Goal: Task Accomplishment & Management: Use online tool/utility

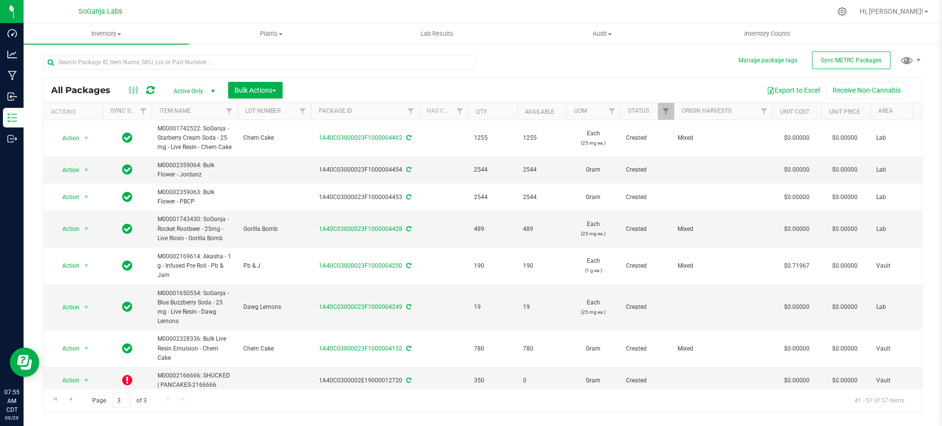
scroll to position [61, 0]
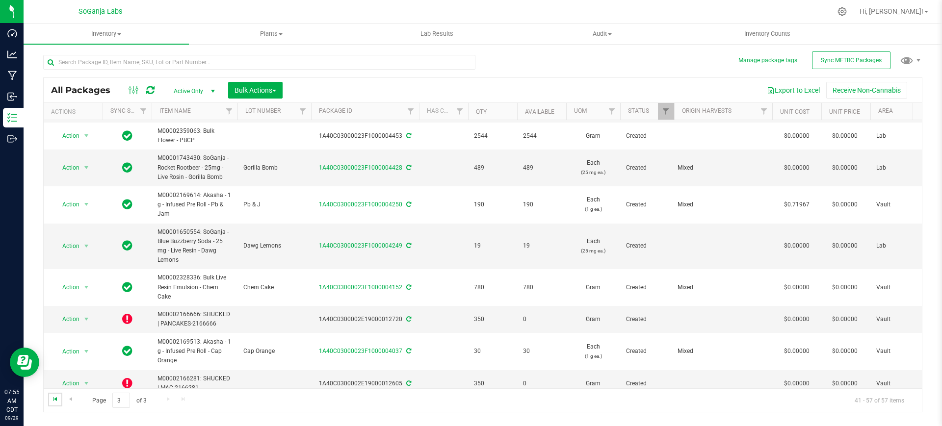
click at [54, 401] on span "Go to the first page" at bounding box center [56, 400] width 8 height 8
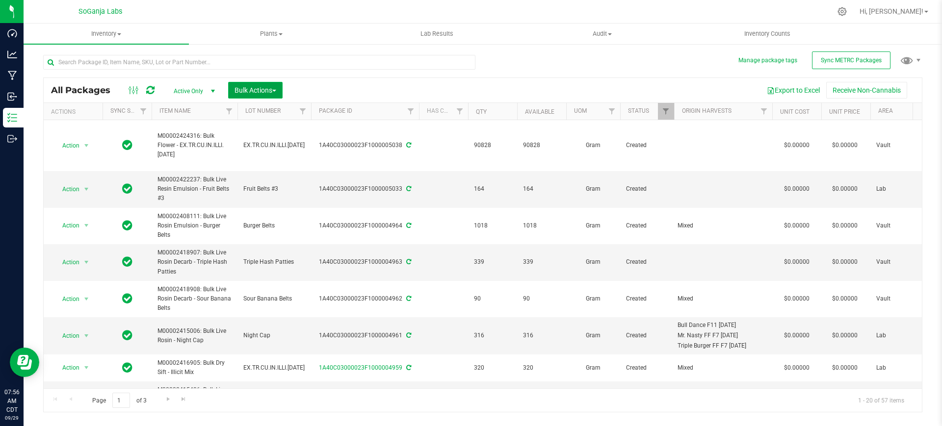
click at [279, 85] on button "Bulk Actions" at bounding box center [255, 90] width 54 height 17
click at [266, 108] on span "Add to manufacturing run" at bounding box center [271, 112] width 74 height 8
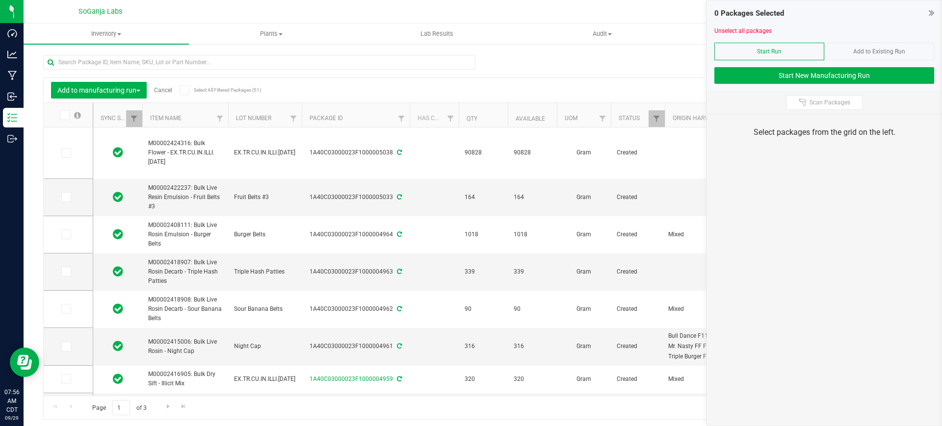
click at [688, 61] on div "Add to manufacturing run Cancel Select All Filtered Packages (51) Add to manufa…" at bounding box center [482, 233] width 879 height 374
click at [159, 89] on link "Cancel" at bounding box center [163, 90] width 18 height 7
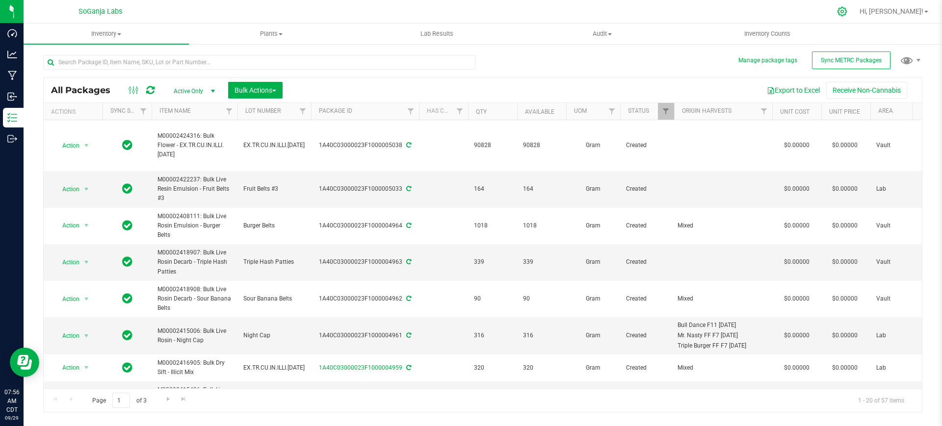
click at [848, 10] on icon at bounding box center [842, 11] width 10 height 10
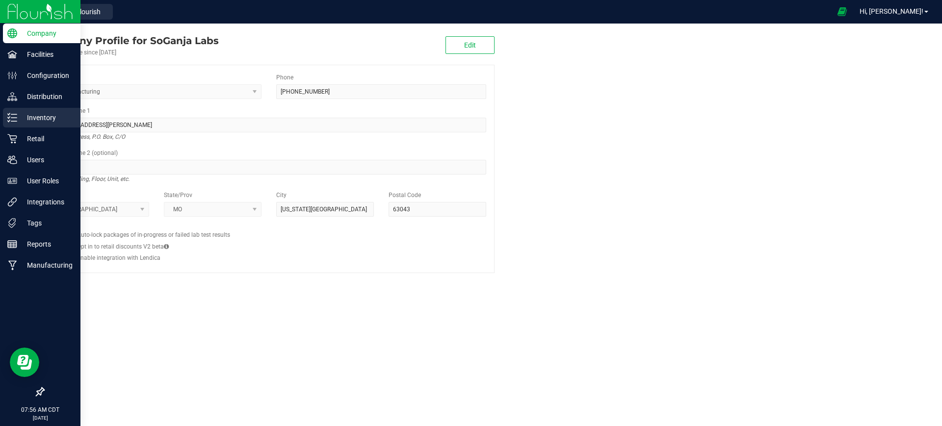
click at [40, 112] on p "Inventory" at bounding box center [46, 118] width 59 height 12
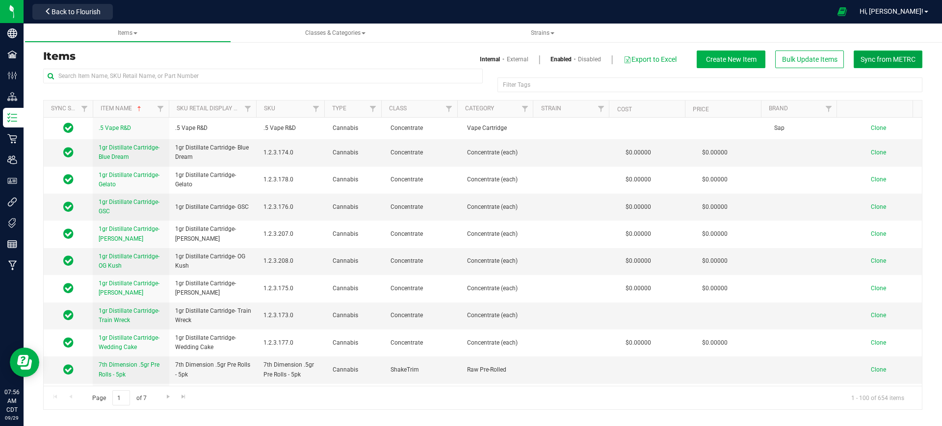
click at [886, 60] on span "Sync from METRC" at bounding box center [888, 59] width 55 height 8
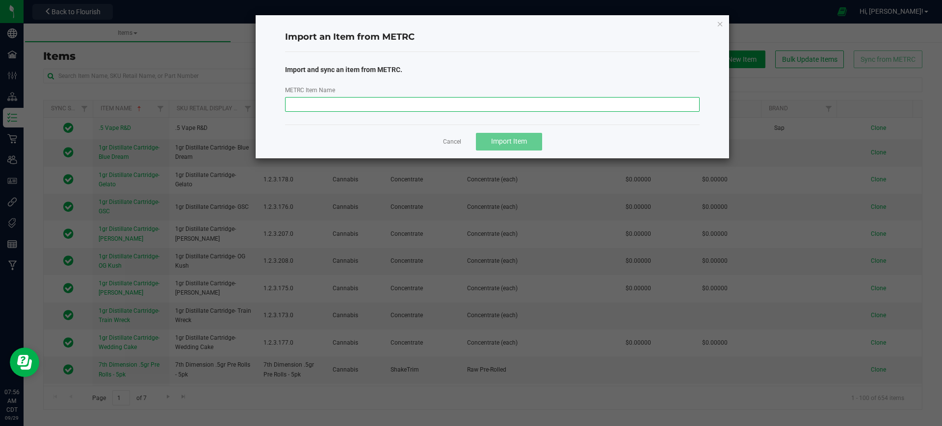
click at [467, 105] on input "METRC Item Name" at bounding box center [492, 104] width 415 height 15
paste input "M00002427408: Bulk Live Rosin Emulsion - Compound Z"
type input "M00002427408: Bulk Live Rosin Emulsion - Compound Z"
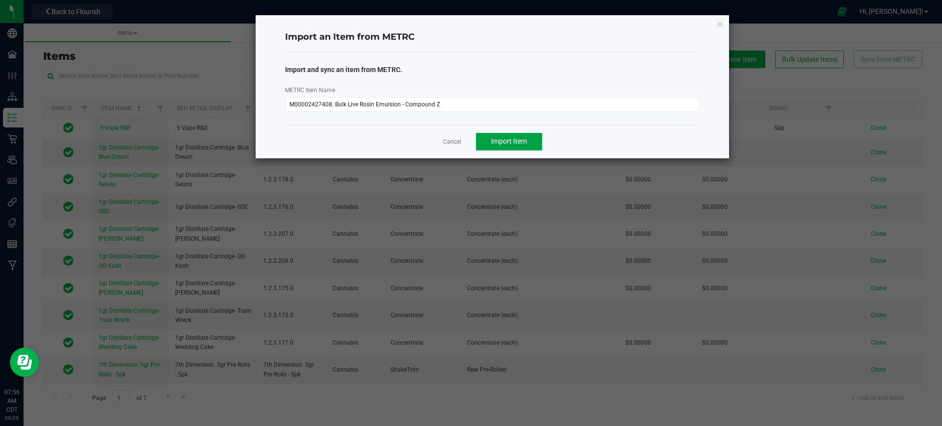
click at [517, 141] on span "Import Item" at bounding box center [509, 141] width 36 height 8
click at [486, 140] on button "Sync Another?" at bounding box center [509, 142] width 75 height 18
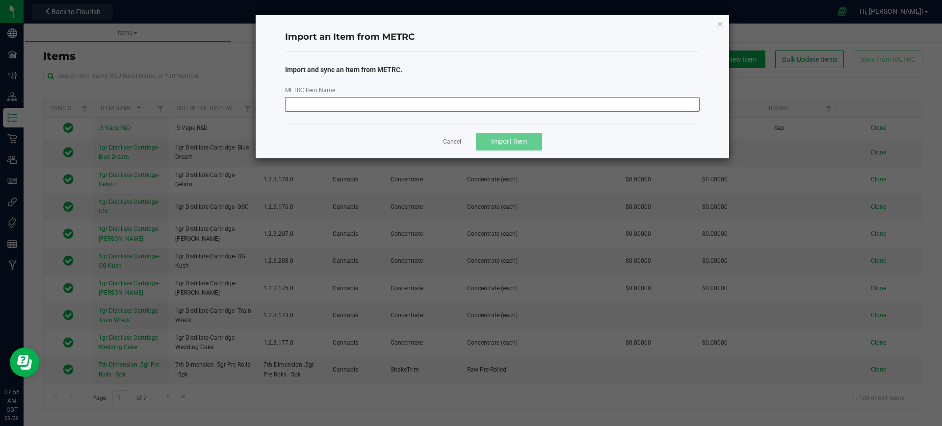
paste input "M00002418852: Bulk Live Rosin Decarb - Night Cap"
type input "M00002418852: Bulk Live Rosin Decarb - Night Cap"
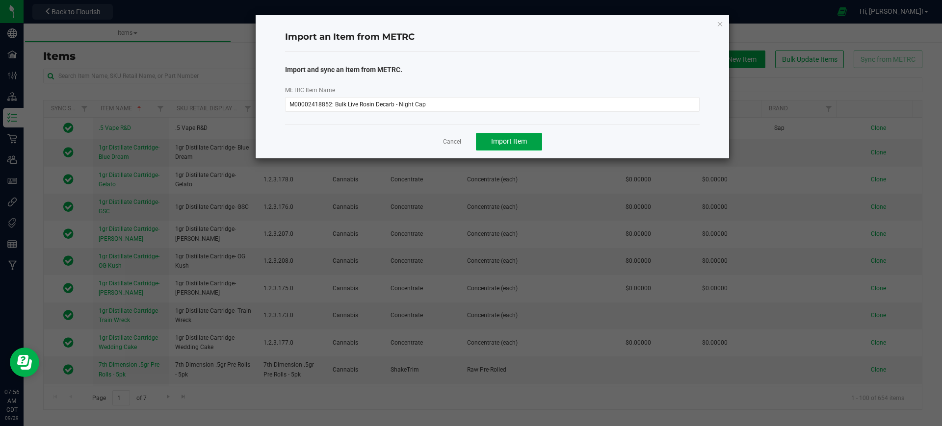
click at [509, 144] on span "Import Item" at bounding box center [509, 141] width 36 height 8
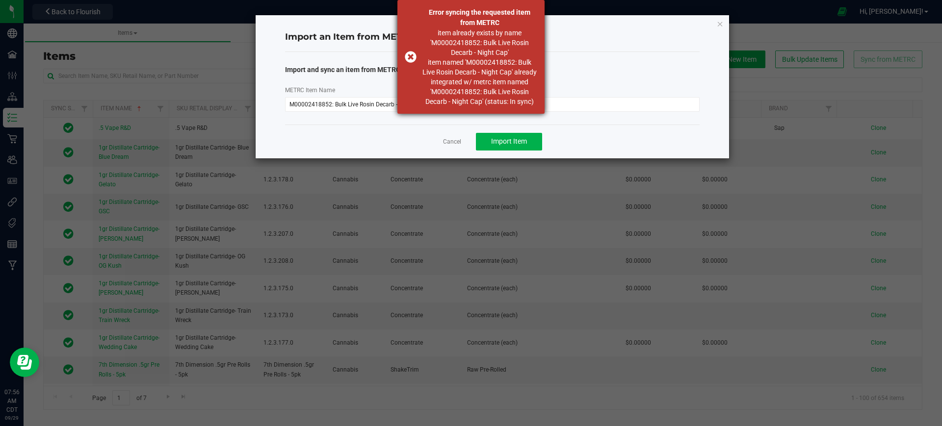
click at [414, 54] on div "Error syncing the requested item from METRC item already exists by name 'M00002…" at bounding box center [471, 57] width 147 height 114
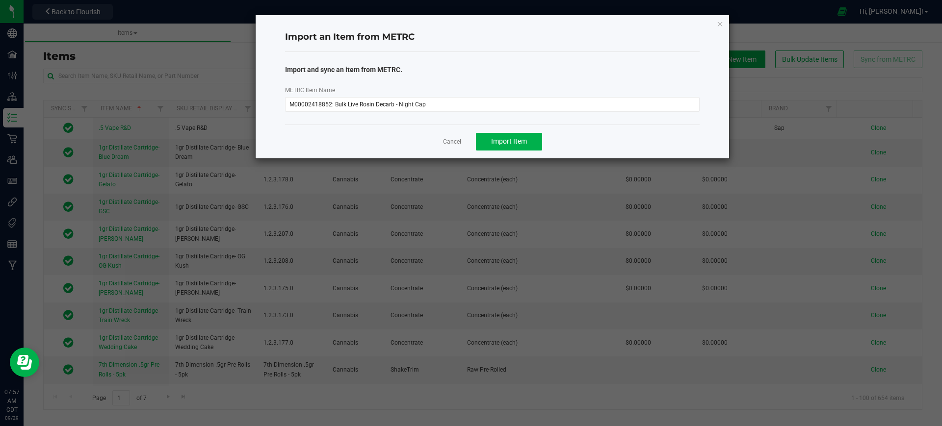
click at [714, 24] on div "Import an Item from METRC Import and sync an item from METRC. METRC Item Name M…" at bounding box center [493, 86] width 474 height 143
click at [719, 24] on icon "button" at bounding box center [720, 24] width 7 height 12
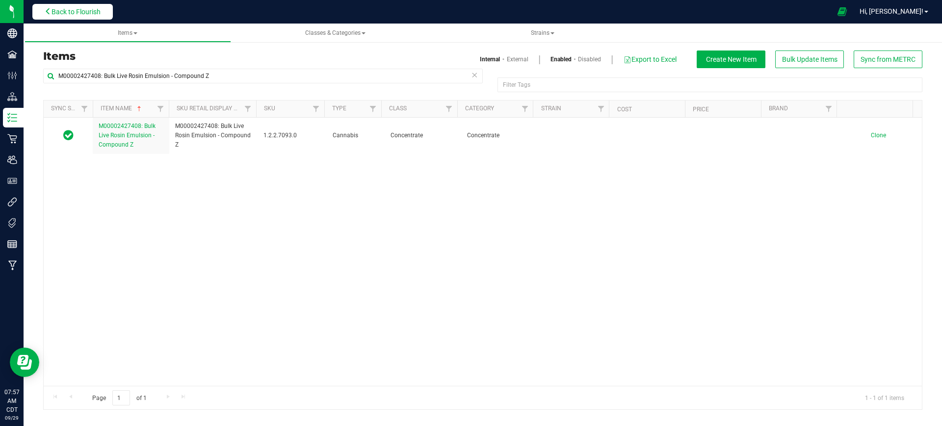
click at [87, 8] on span "Back to Flourish" at bounding box center [76, 12] width 49 height 8
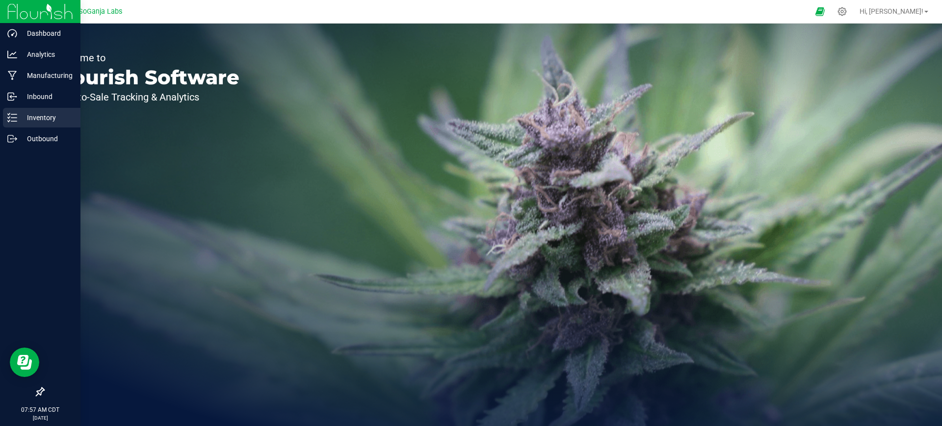
click at [53, 122] on p "Inventory" at bounding box center [46, 118] width 59 height 12
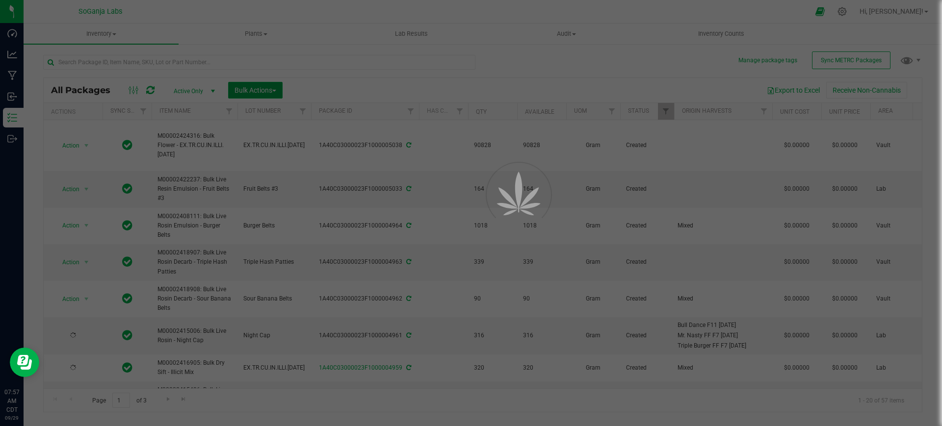
click at [252, 93] on span "Bulk Actions" at bounding box center [256, 90] width 42 height 8
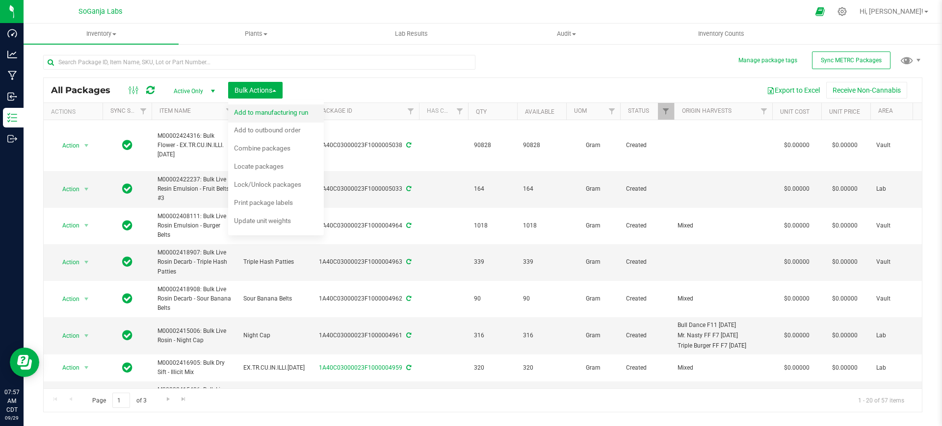
click at [273, 110] on span "Add to manufacturing run" at bounding box center [271, 112] width 74 height 8
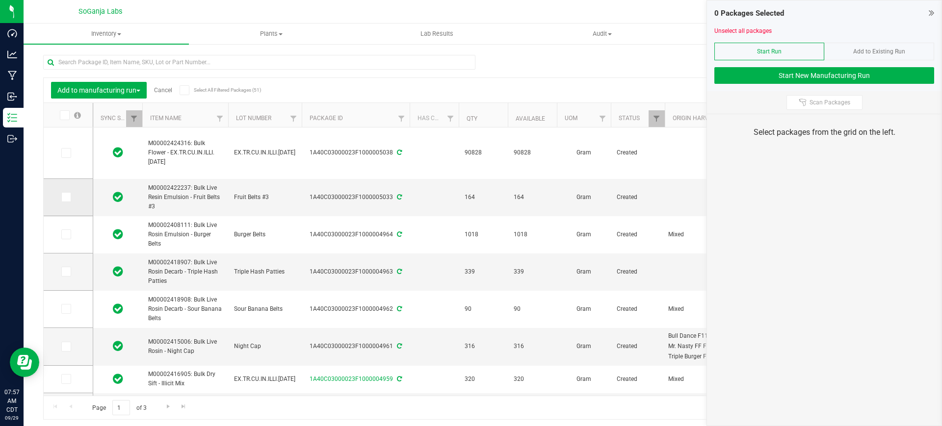
click at [69, 195] on span at bounding box center [66, 197] width 10 height 10
click at [0, 0] on input "checkbox" at bounding box center [0, 0] width 0 height 0
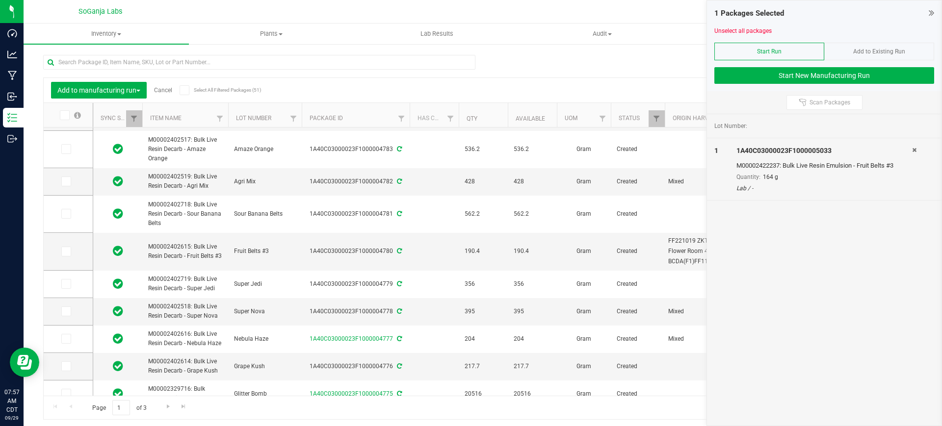
scroll to position [427, 0]
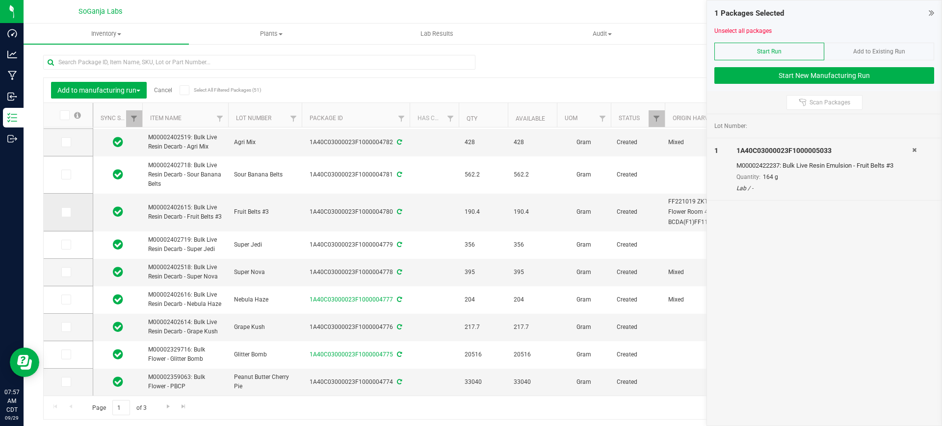
click at [69, 211] on span at bounding box center [66, 213] width 10 height 10
click at [0, 0] on input "checkbox" at bounding box center [0, 0] width 0 height 0
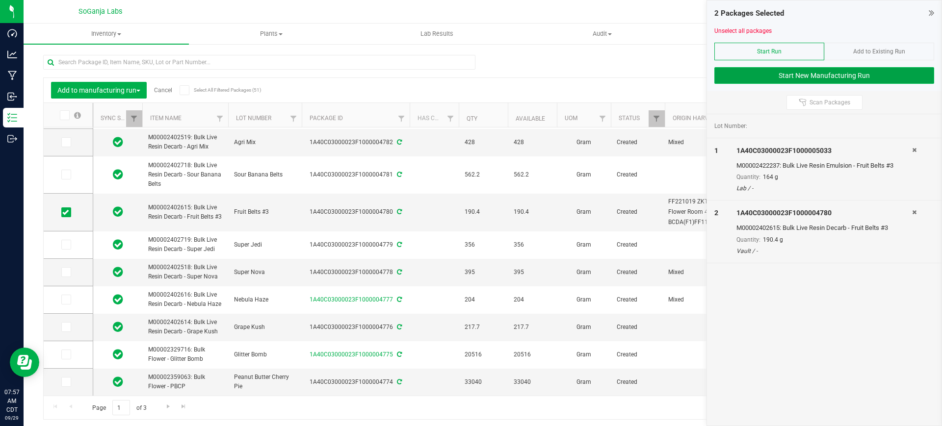
click at [820, 76] on button "Start New Manufacturing Run" at bounding box center [825, 75] width 220 height 17
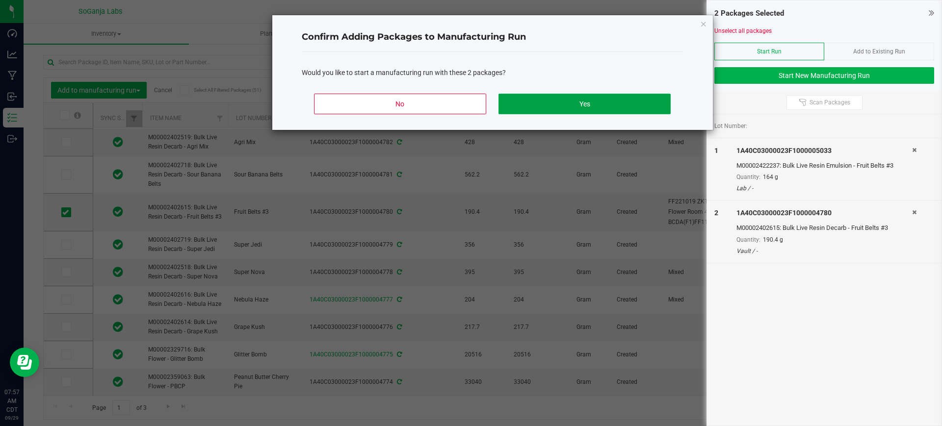
click at [602, 102] on button "Yes" at bounding box center [585, 104] width 172 height 21
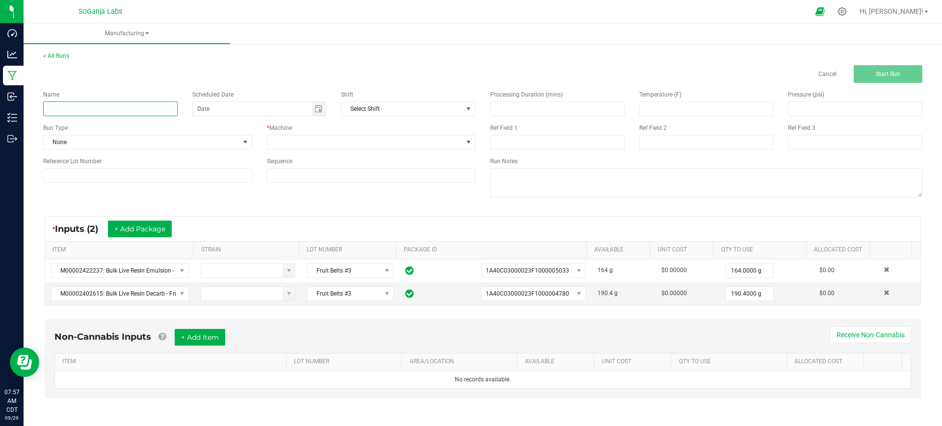
paste input "M00002422237: Bulk Live Resin Emulsion - Fruit Belts #3"
type input "M00002422237: Bulk Live Resin Emulsion - Fruit Belts #3"
click at [192, 172] on input at bounding box center [147, 175] width 209 height 15
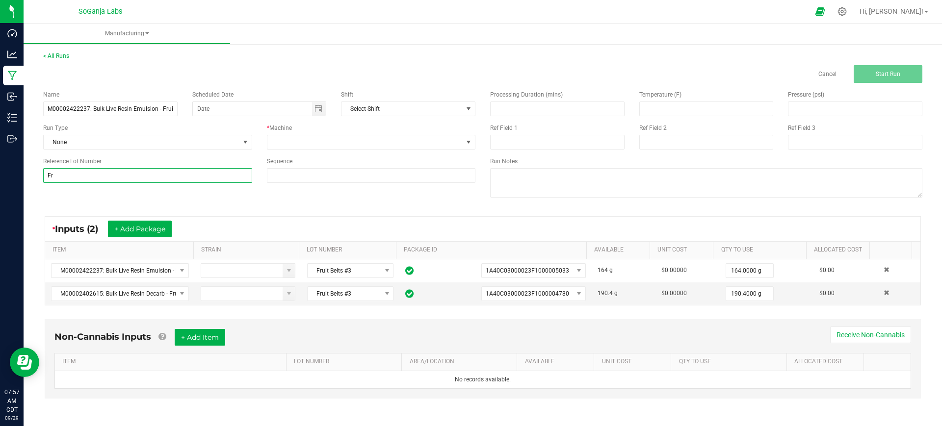
type input "Fruit Belts #3"
click at [343, 140] on span at bounding box center [365, 142] width 196 height 14
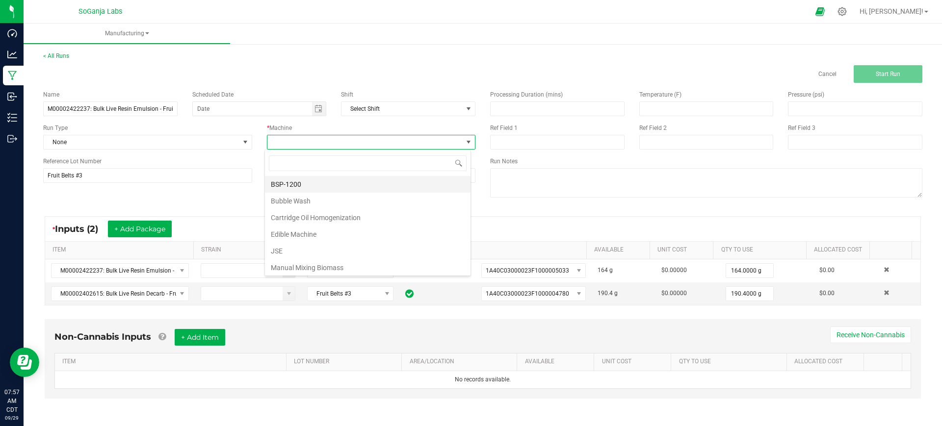
scroll to position [15, 207]
click at [321, 265] on li "Manual Mixing Biomass" at bounding box center [368, 268] width 206 height 17
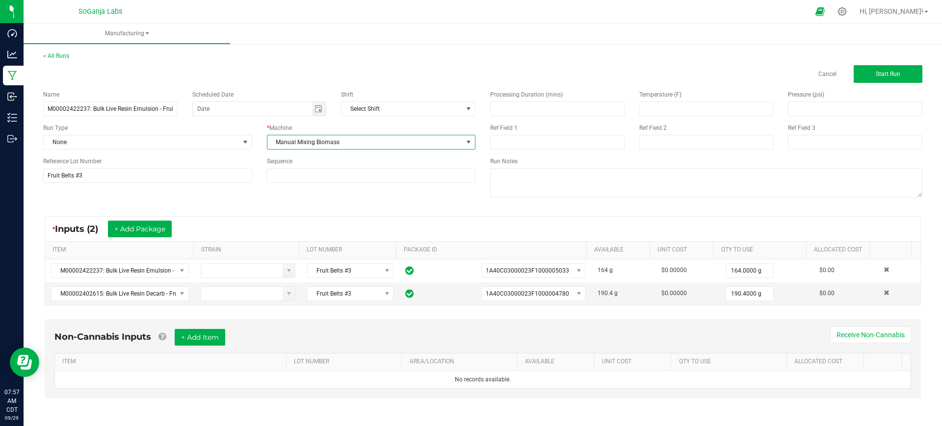
scroll to position [1, 0]
click at [884, 75] on span "Start Run" at bounding box center [888, 73] width 25 height 7
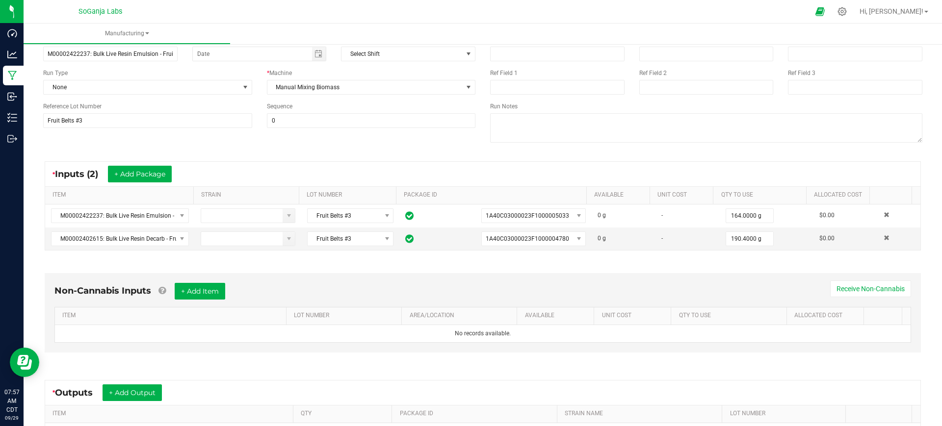
scroll to position [202, 0]
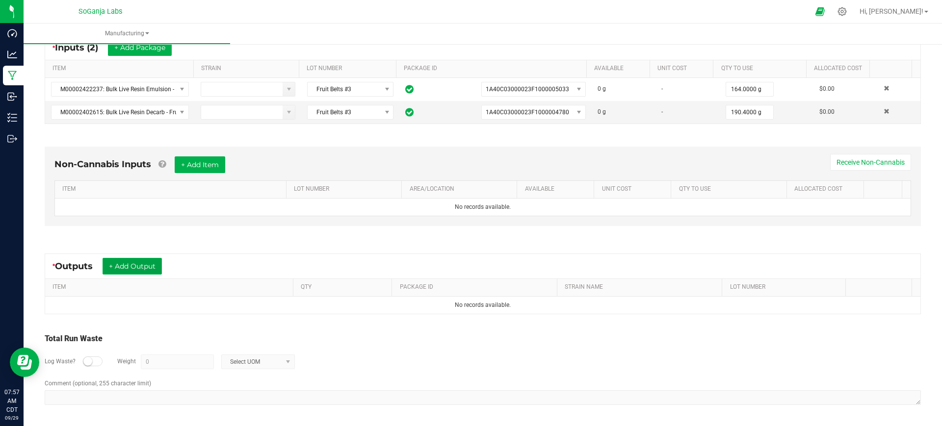
click at [149, 267] on button "+ Add Output" at bounding box center [132, 266] width 59 height 17
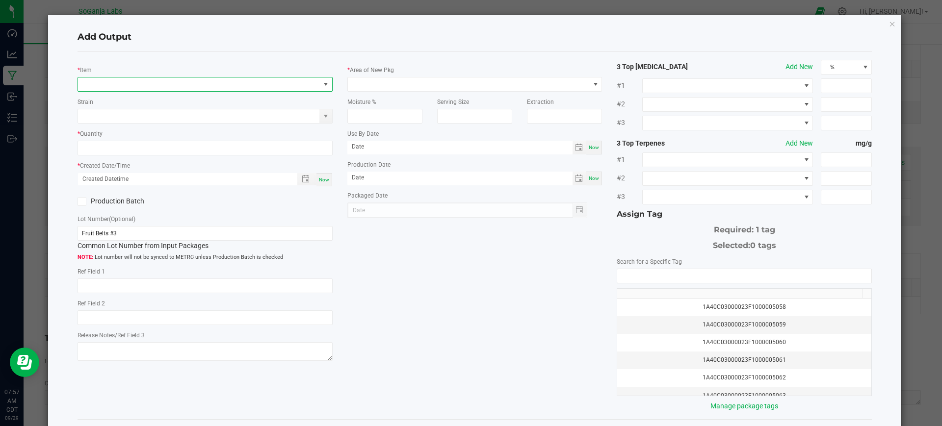
click at [184, 79] on span "NO DATA FOUND" at bounding box center [199, 85] width 242 height 14
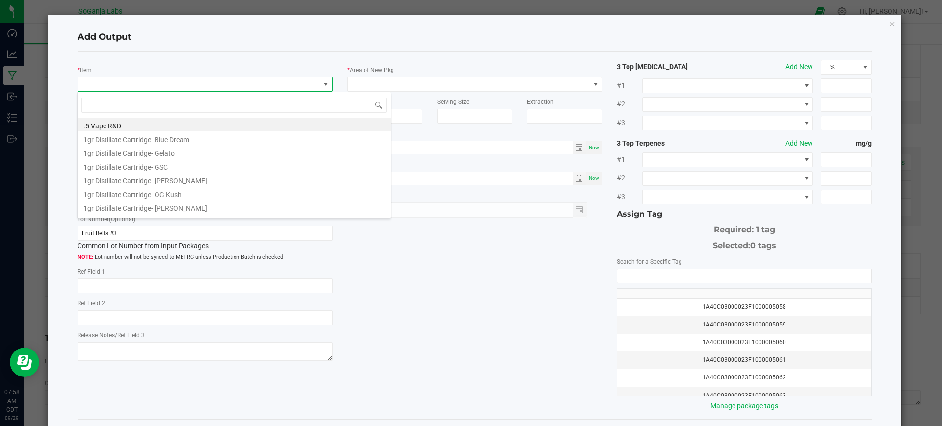
scroll to position [15, 252]
type input "M00002422237: Bulk Live Resin Emulsion - Fruit Belts #3"
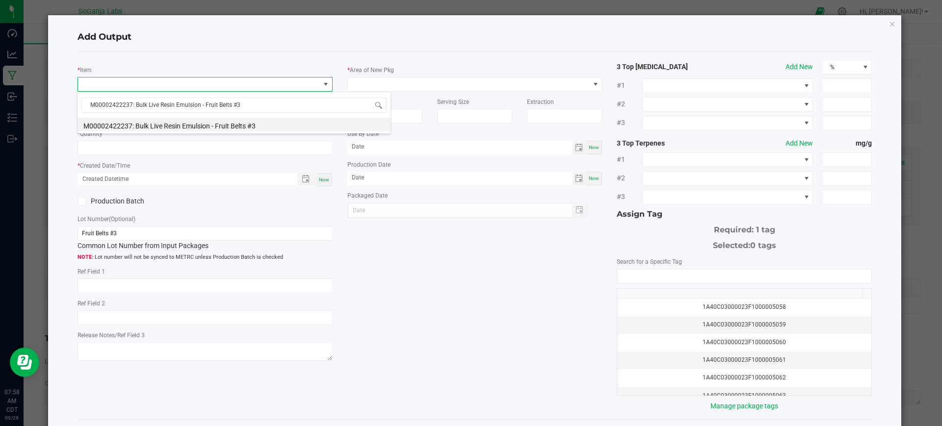
click at [183, 129] on li "M00002422237: Bulk Live Resin Emulsion - Fruit Belts #3" at bounding box center [234, 125] width 313 height 14
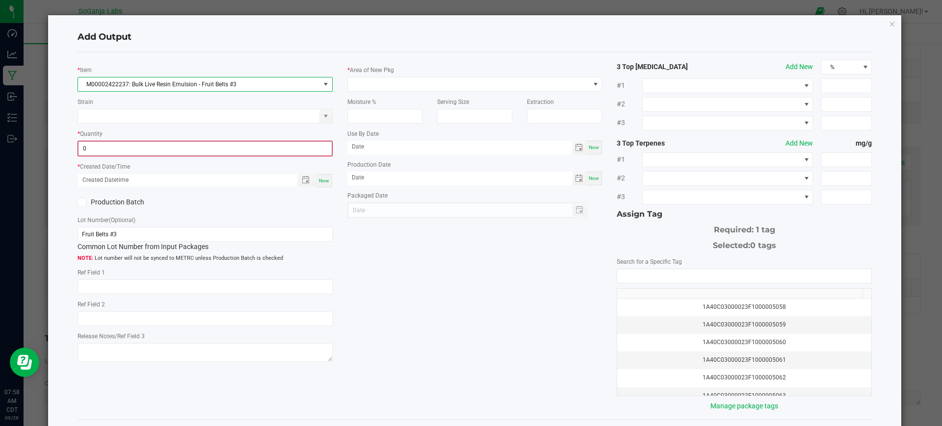
click at [181, 146] on input "0" at bounding box center [205, 149] width 253 height 14
type input "693.0000 g"
click at [321, 179] on span "Now" at bounding box center [324, 179] width 10 height 5
type input "[DATE] 7:58 AM"
type input "[DATE]"
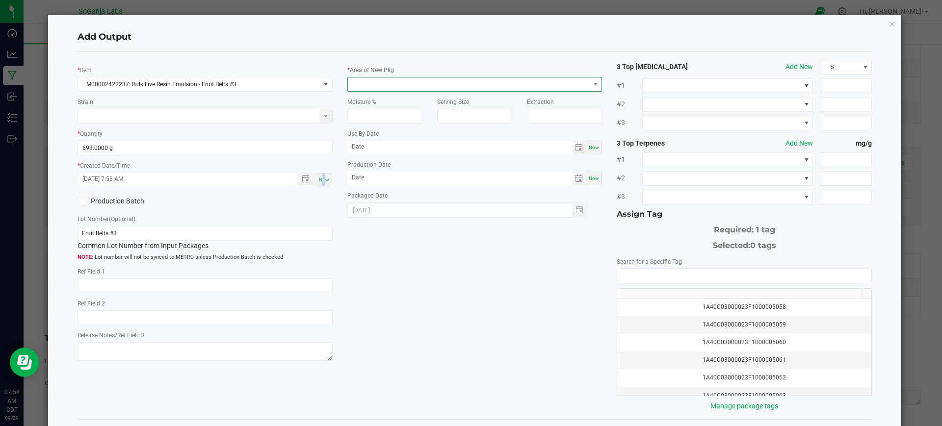
click at [417, 80] on span at bounding box center [469, 85] width 242 height 14
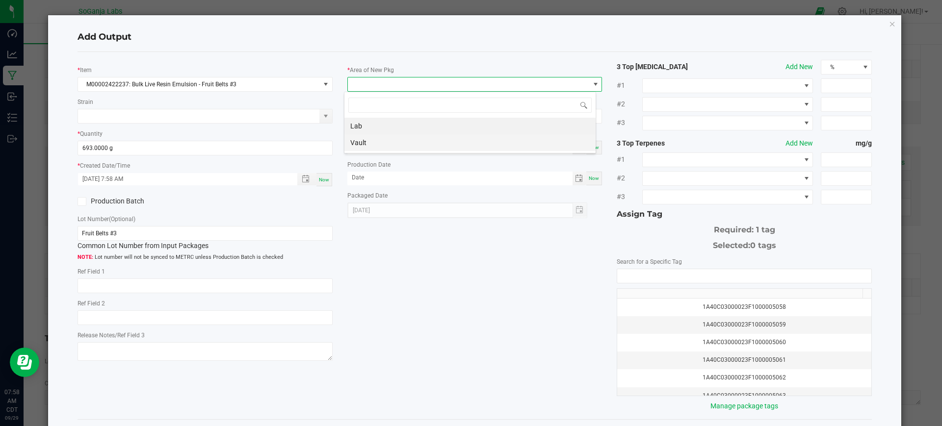
click at [384, 140] on li "Vault" at bounding box center [470, 142] width 251 height 17
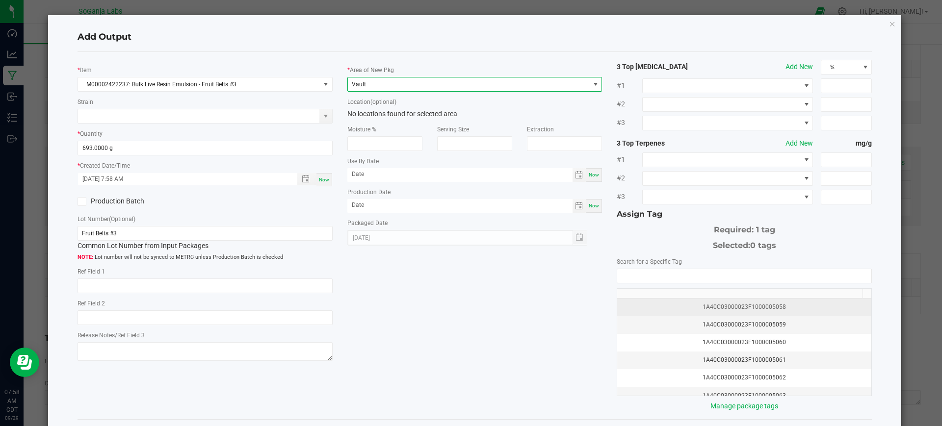
click at [715, 308] on div "1A40C03000023F1000005058" at bounding box center [744, 307] width 242 height 9
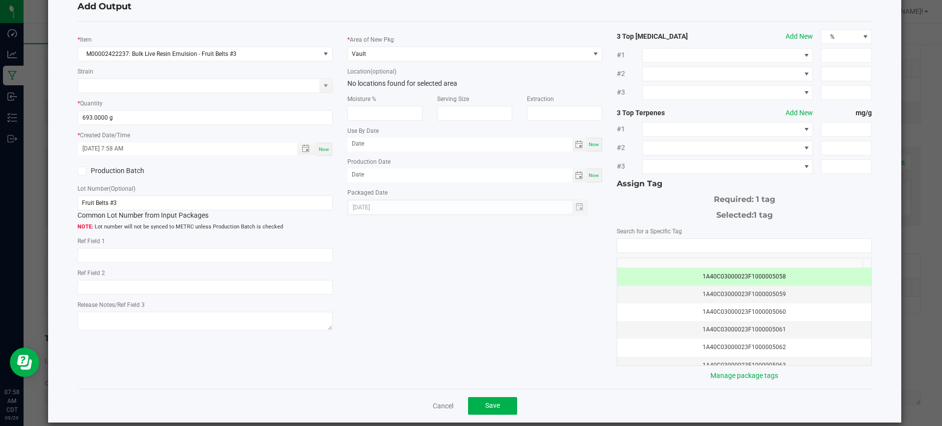
scroll to position [42, 0]
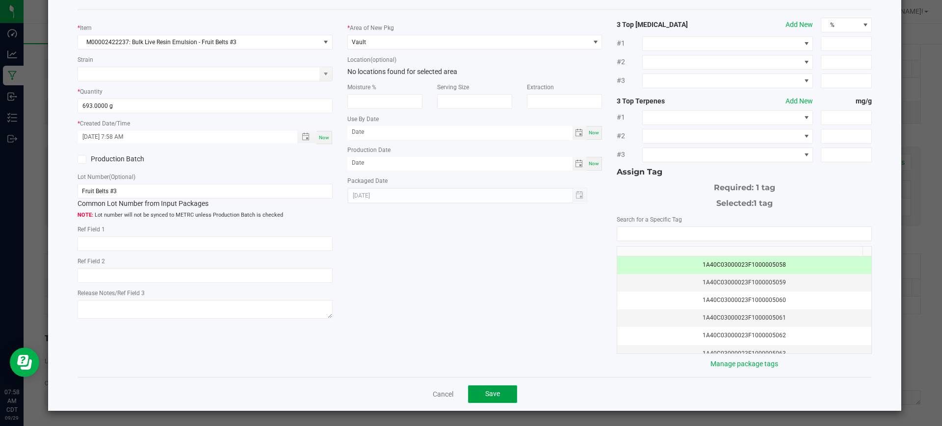
click at [477, 389] on button "Save" at bounding box center [492, 395] width 49 height 18
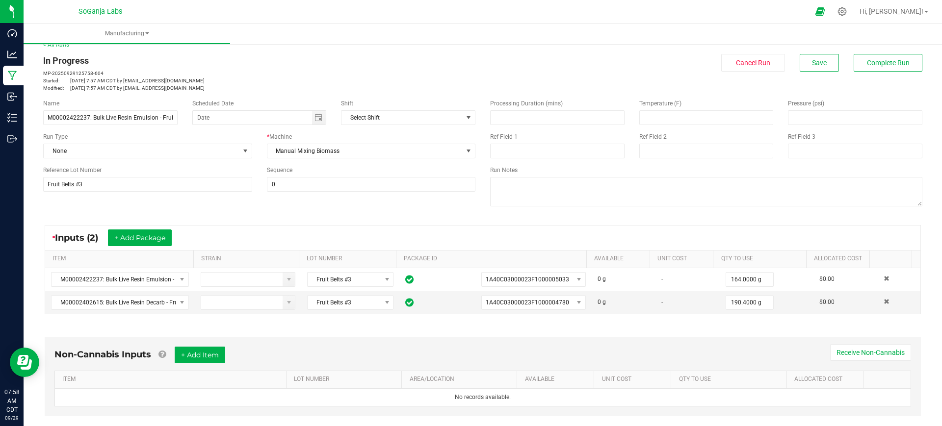
scroll to position [0, 0]
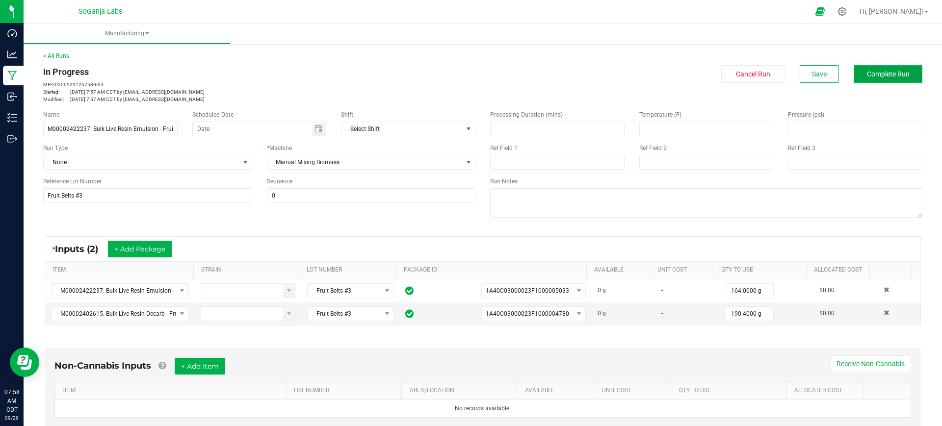
click at [867, 74] on span "Complete Run" at bounding box center [888, 74] width 43 height 8
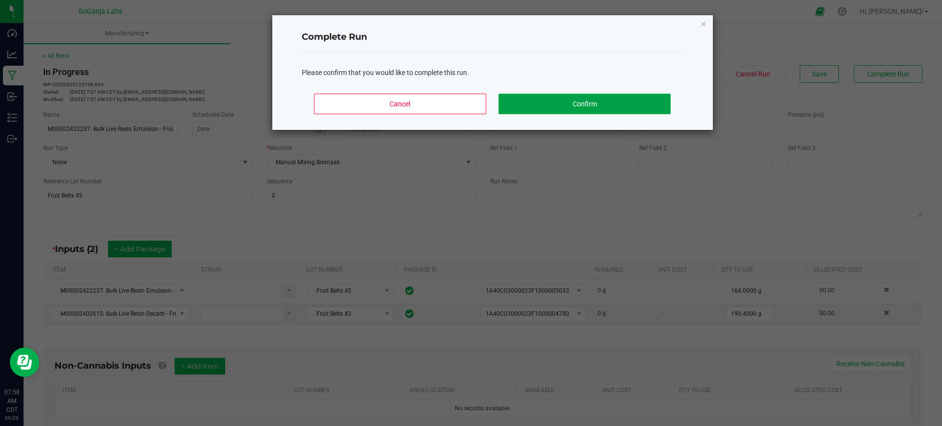
click at [627, 102] on button "Confirm" at bounding box center [585, 104] width 172 height 21
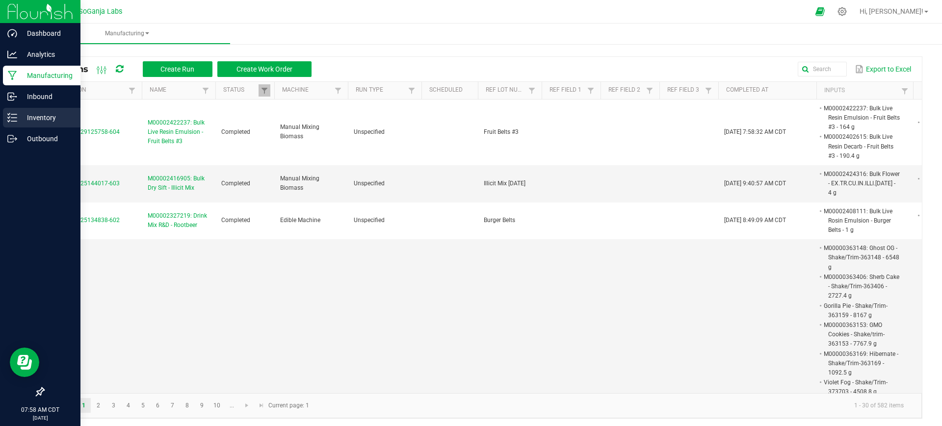
click at [43, 116] on p "Inventory" at bounding box center [46, 118] width 59 height 12
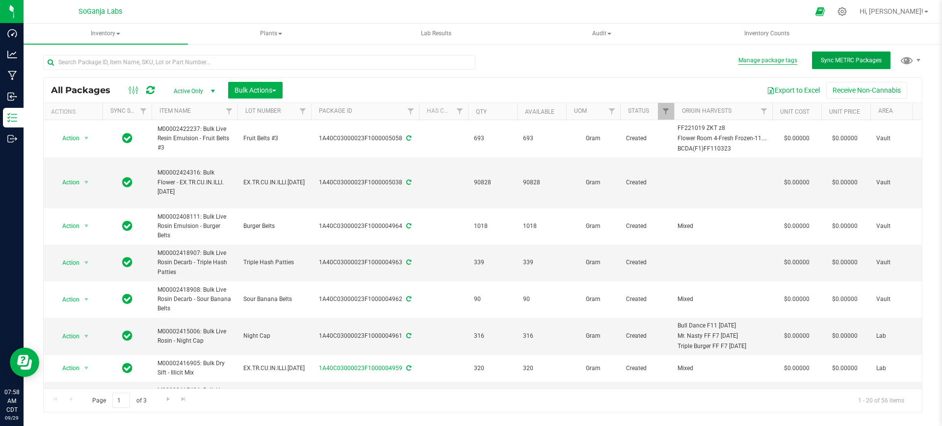
click at [826, 60] on span "Sync METRC Packages" at bounding box center [851, 60] width 61 height 7
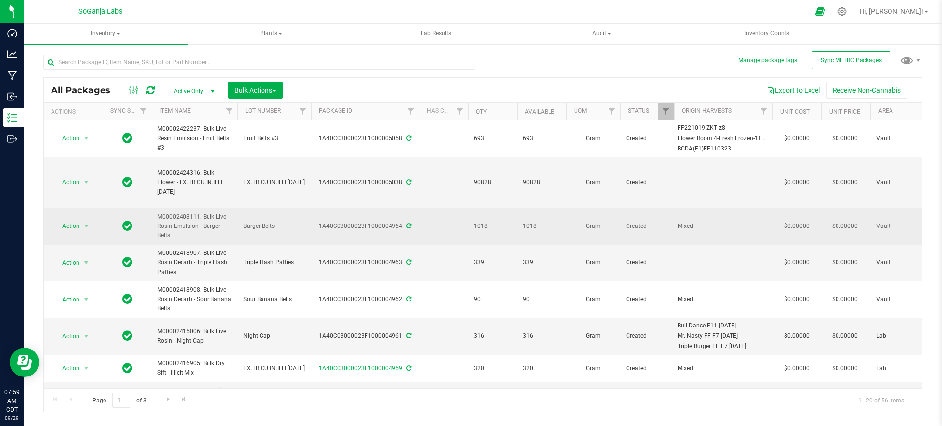
scroll to position [61, 0]
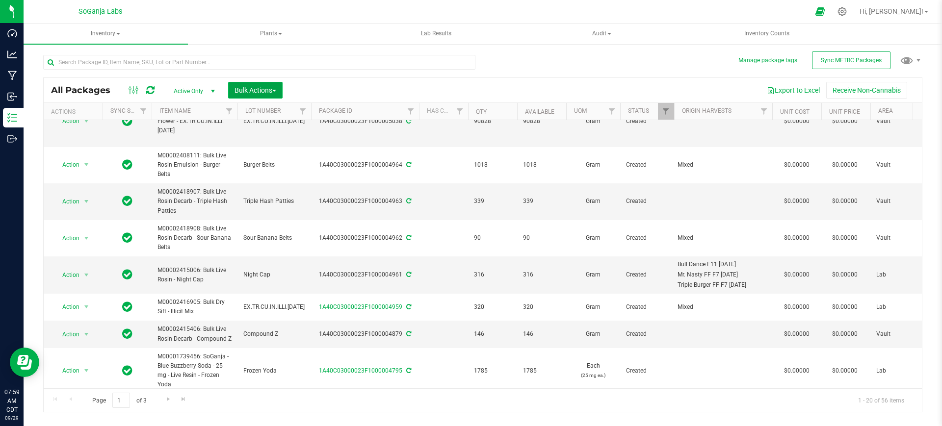
click at [272, 87] on span "Bulk Actions" at bounding box center [256, 90] width 42 height 8
click at [268, 109] on span "Add to manufacturing run" at bounding box center [271, 112] width 74 height 8
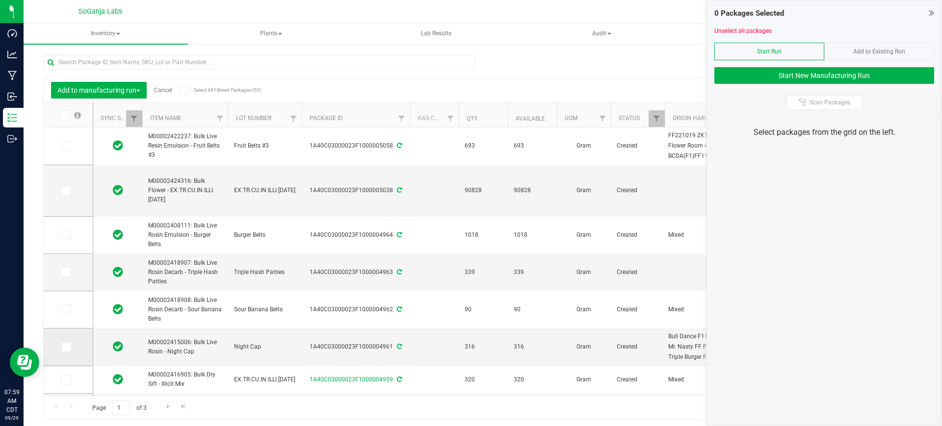
click at [70, 344] on span at bounding box center [66, 348] width 10 height 10
click at [0, 0] on input "checkbox" at bounding box center [0, 0] width 0 height 0
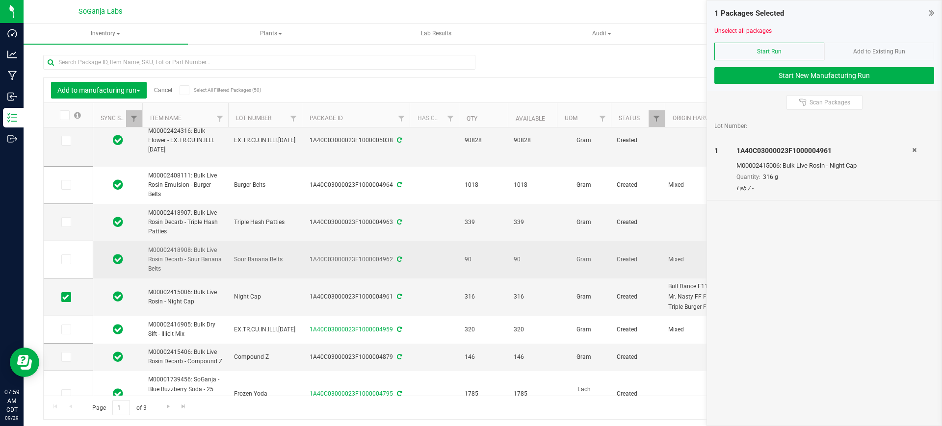
scroll to position [123, 0]
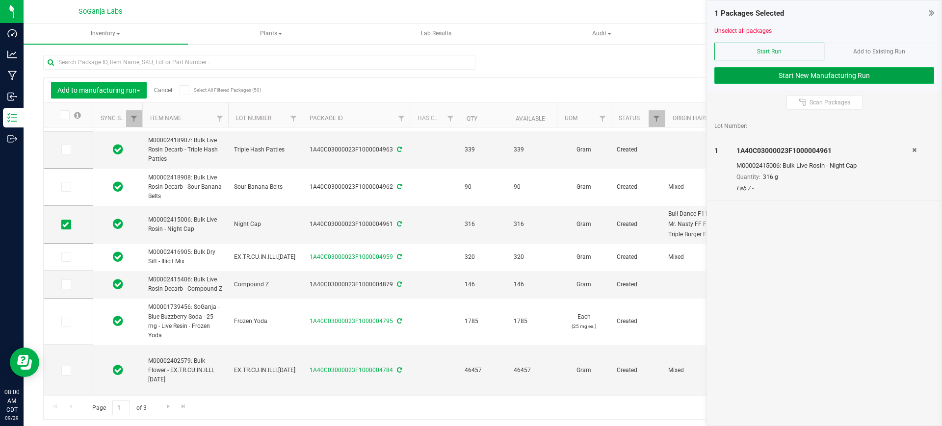
click at [854, 74] on button "Start New Manufacturing Run" at bounding box center [825, 75] width 220 height 17
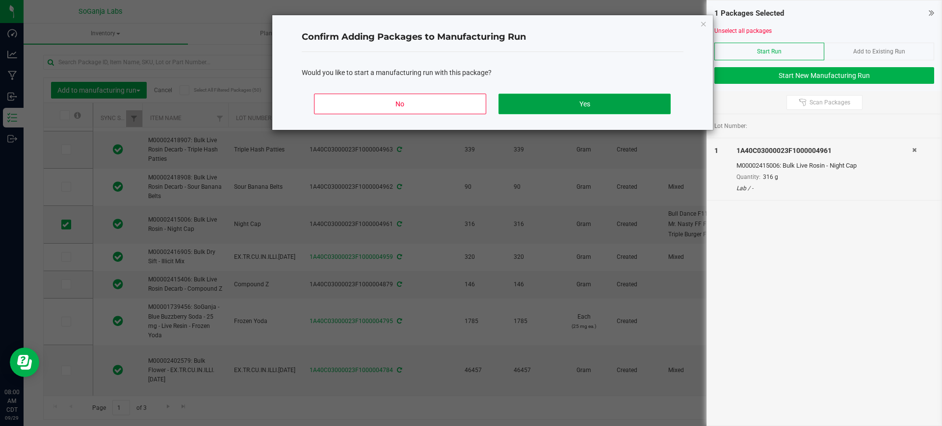
click at [577, 100] on button "Yes" at bounding box center [585, 104] width 172 height 21
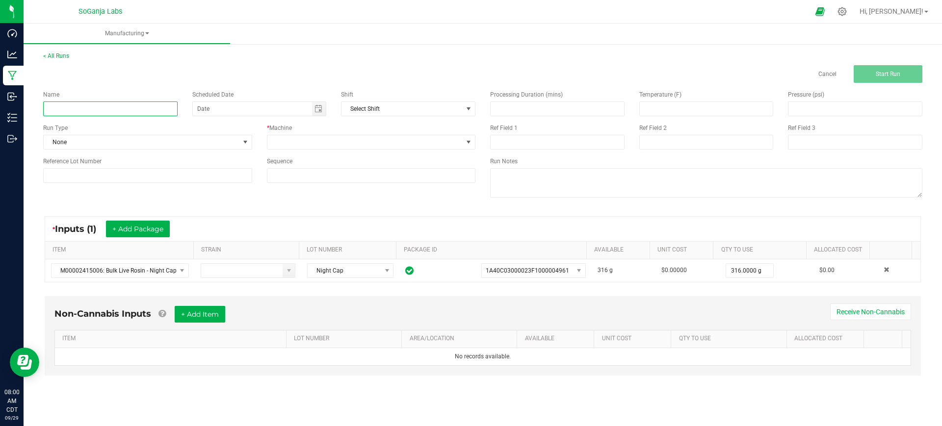
click at [148, 108] on input at bounding box center [110, 109] width 134 height 15
paste input "M00002418852: Bulk Live Rosin Decarb - Night Cap"
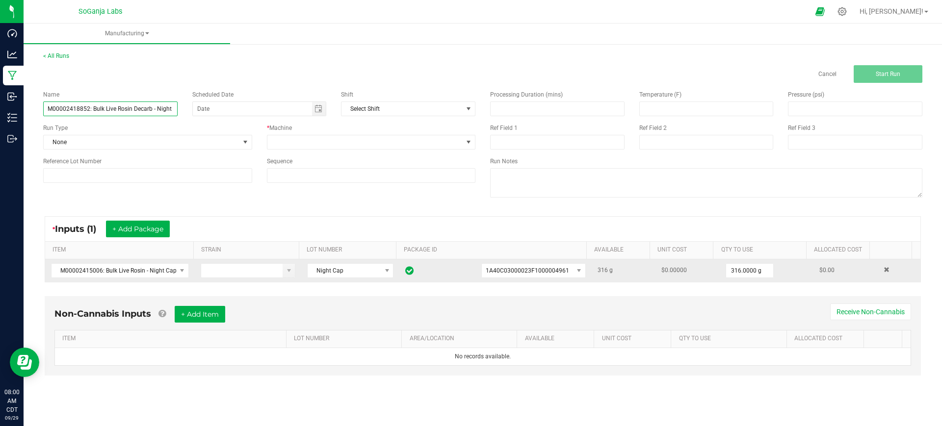
scroll to position [0, 9]
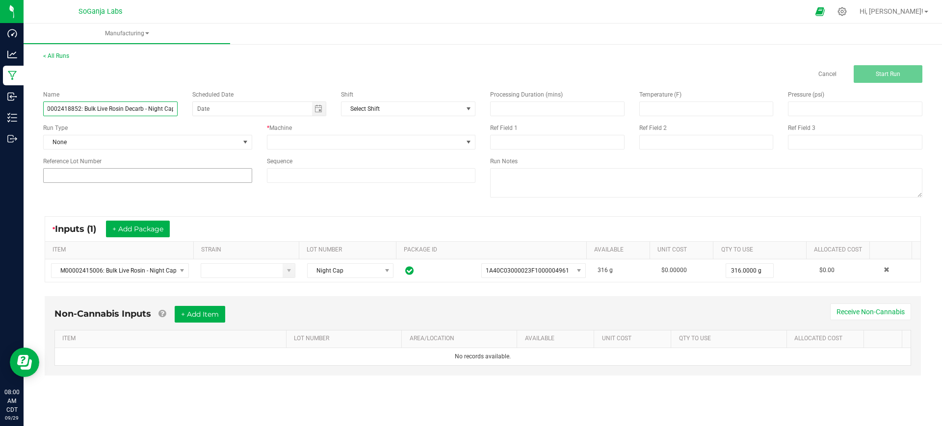
type input "M00002418852: Bulk Live Rosin Decarb - Night Cap"
click at [167, 181] on input at bounding box center [147, 175] width 209 height 15
type input "Night Cap"
click at [308, 139] on span at bounding box center [365, 142] width 196 height 14
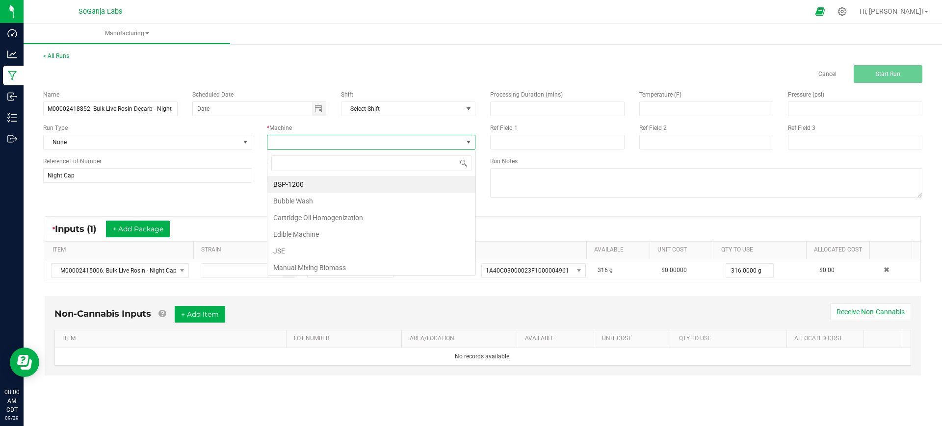
scroll to position [15, 209]
click at [326, 265] on li "Manual Mixing Biomass" at bounding box center [371, 268] width 208 height 17
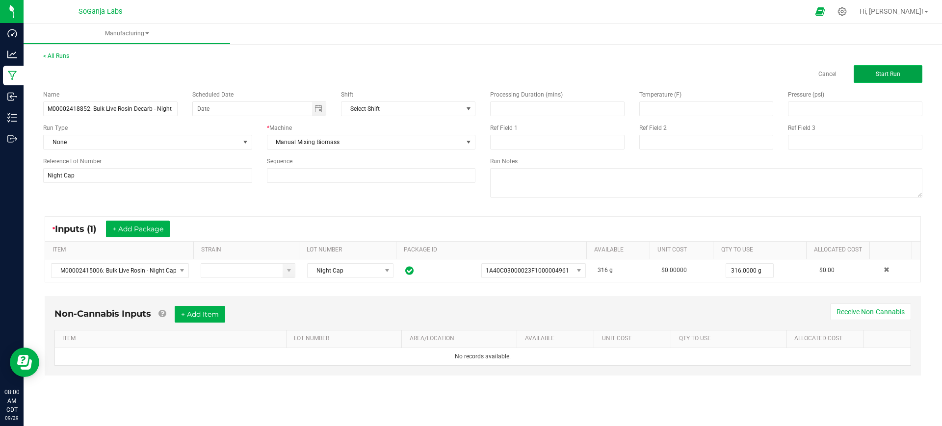
click at [882, 67] on button "Start Run" at bounding box center [888, 74] width 69 height 18
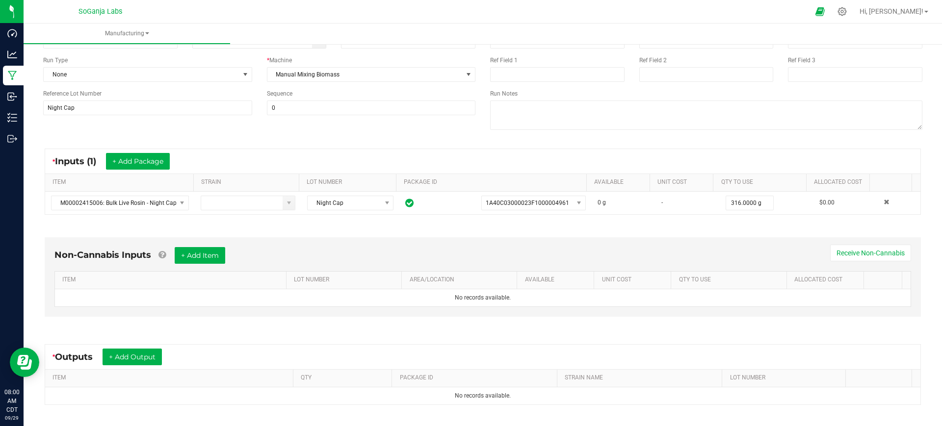
scroll to position [179, 0]
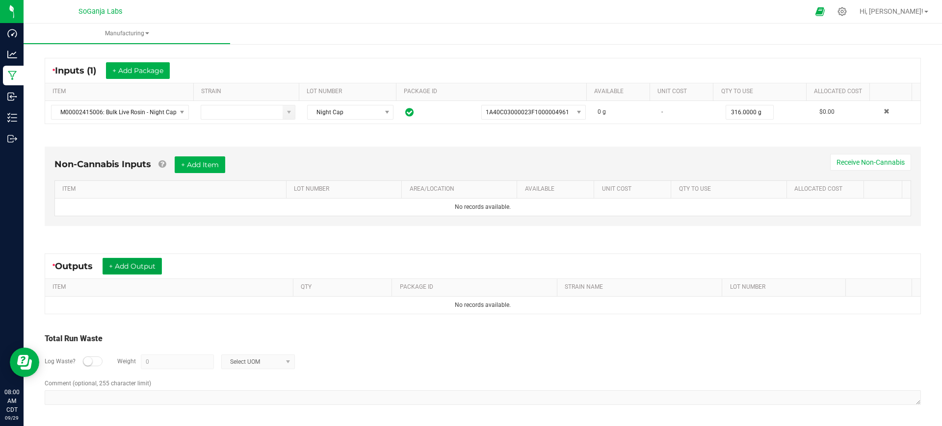
click at [147, 270] on button "+ Add Output" at bounding box center [132, 266] width 59 height 17
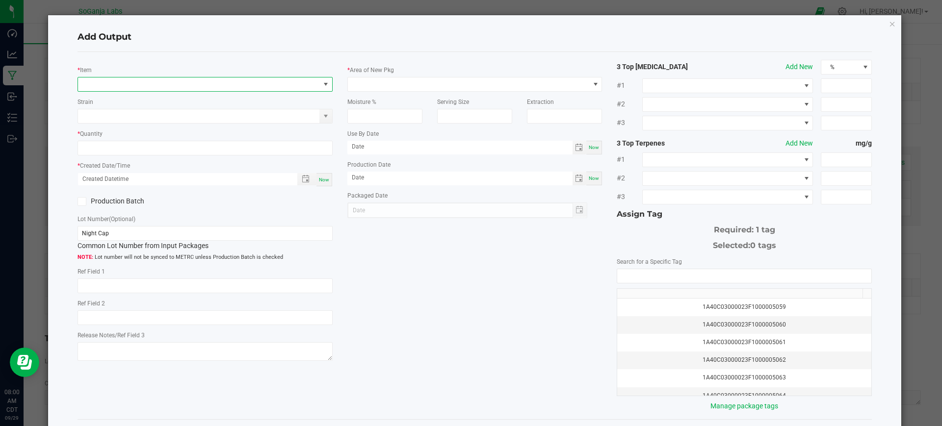
click at [238, 83] on span "NO DATA FOUND" at bounding box center [199, 85] width 242 height 14
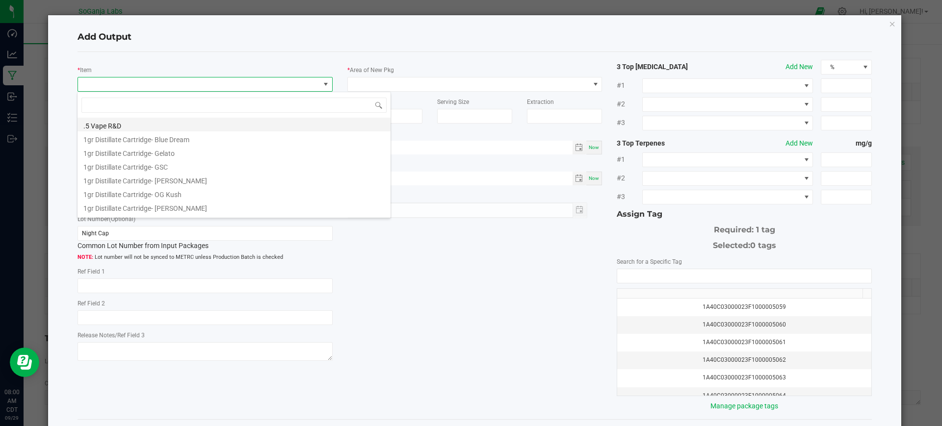
scroll to position [15, 252]
drag, startPoint x: 175, startPoint y: 105, endPoint x: 170, endPoint y: 109, distance: 6.6
type input "M00002418852: Bulk Live Rosin Decarb - Night Cap"
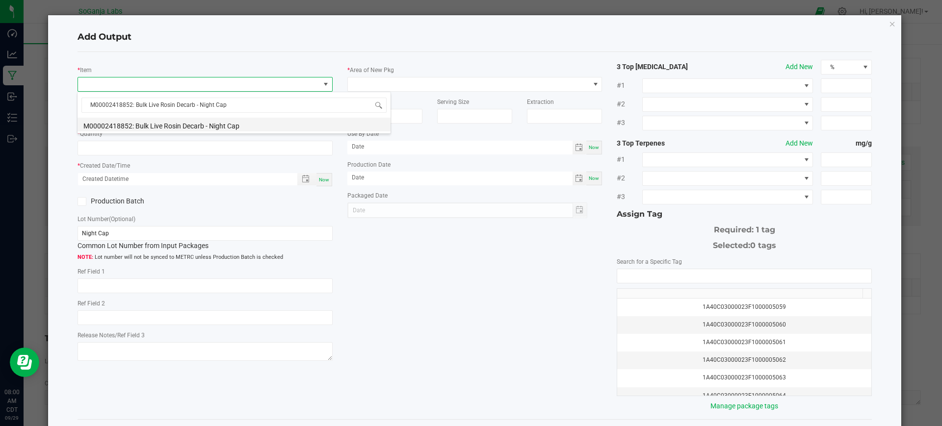
click at [217, 124] on li "M00002418852: Bulk Live Rosin Decarb - Night Cap" at bounding box center [234, 125] width 313 height 14
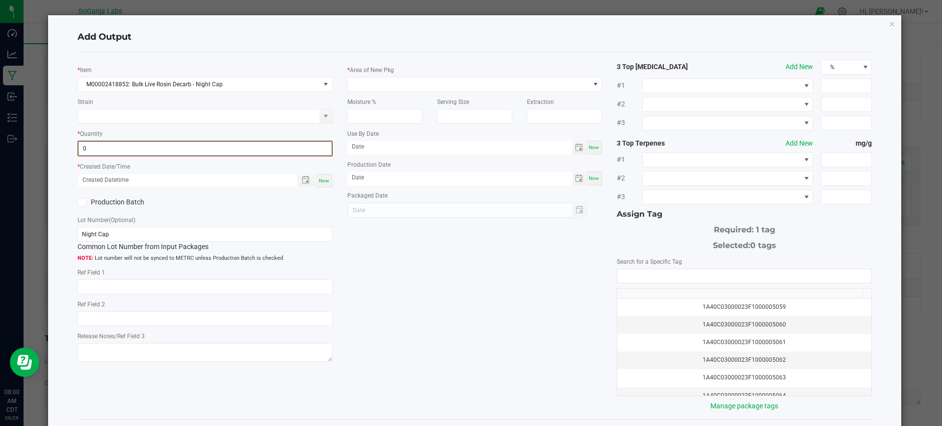
click at [214, 152] on input "0" at bounding box center [205, 149] width 253 height 14
type input "281.5000 g"
click at [319, 173] on div "Now" at bounding box center [325, 179] width 16 height 13
type input "[DATE] 8:00 AM"
type input "[DATE]"
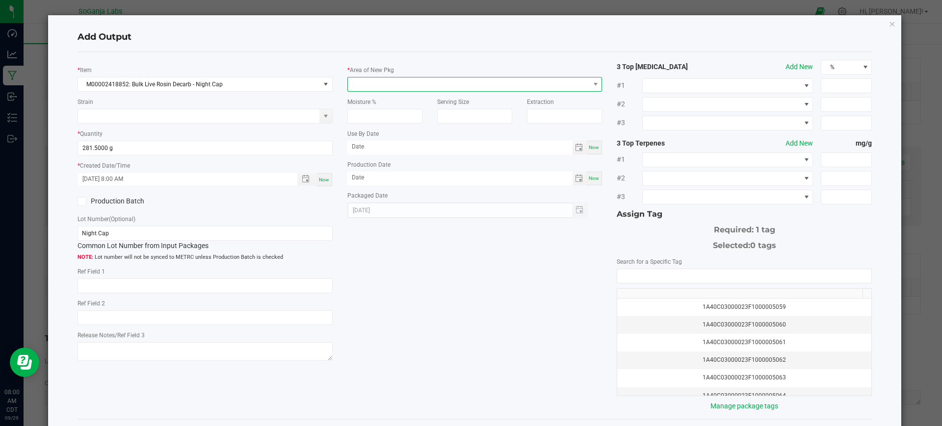
click at [378, 85] on span at bounding box center [469, 85] width 242 height 14
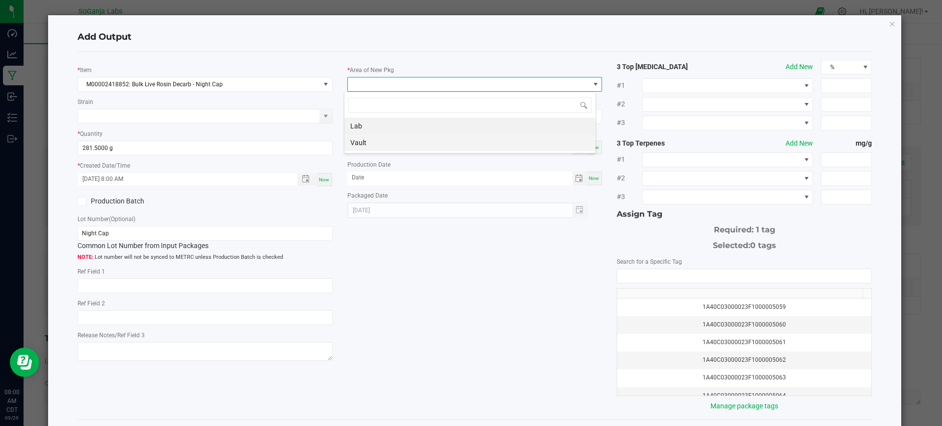
click at [373, 142] on li "Vault" at bounding box center [470, 142] width 251 height 17
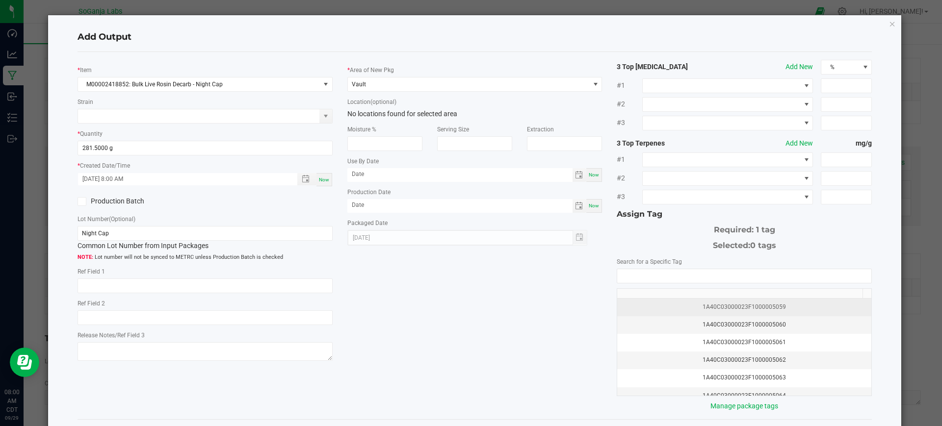
click at [735, 311] on div "1A40C03000023F1000005059" at bounding box center [744, 307] width 242 height 9
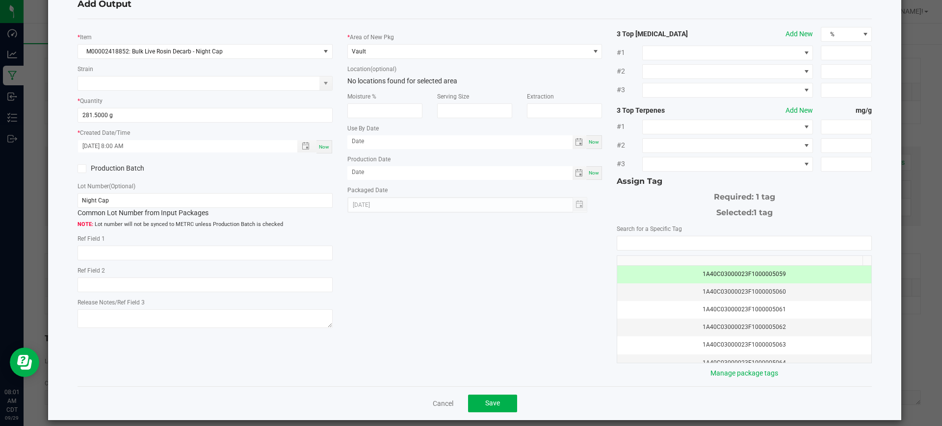
scroll to position [42, 0]
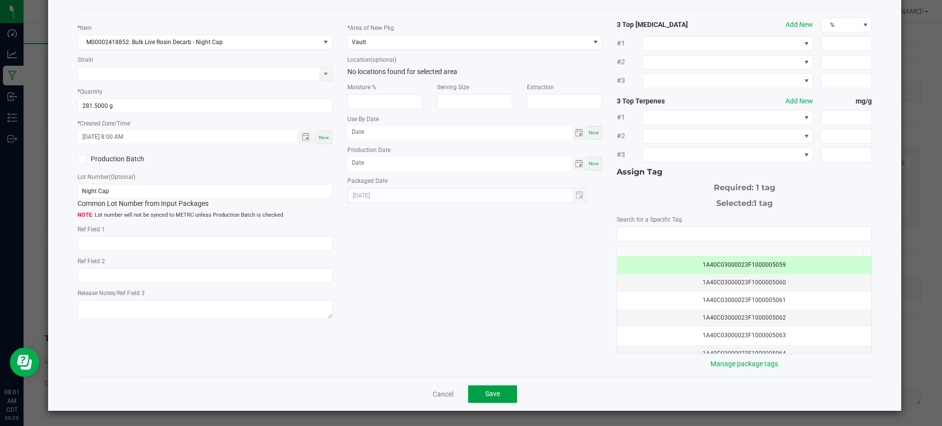
click at [505, 395] on button "Save" at bounding box center [492, 395] width 49 height 18
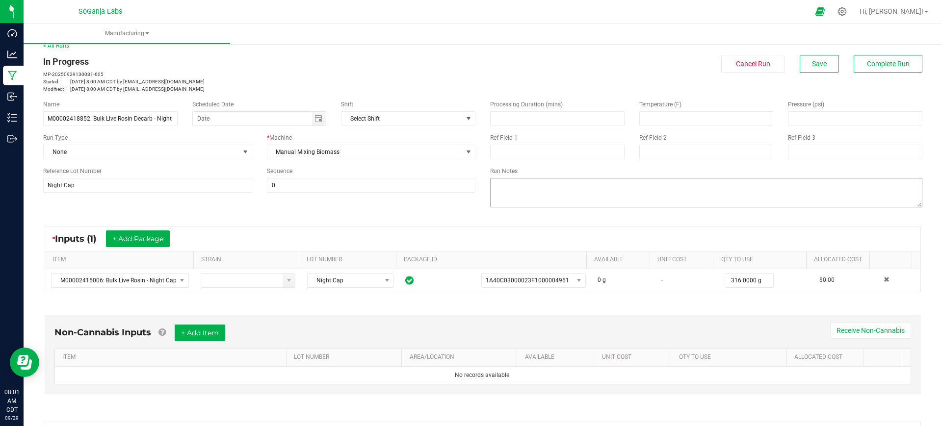
scroll to position [0, 0]
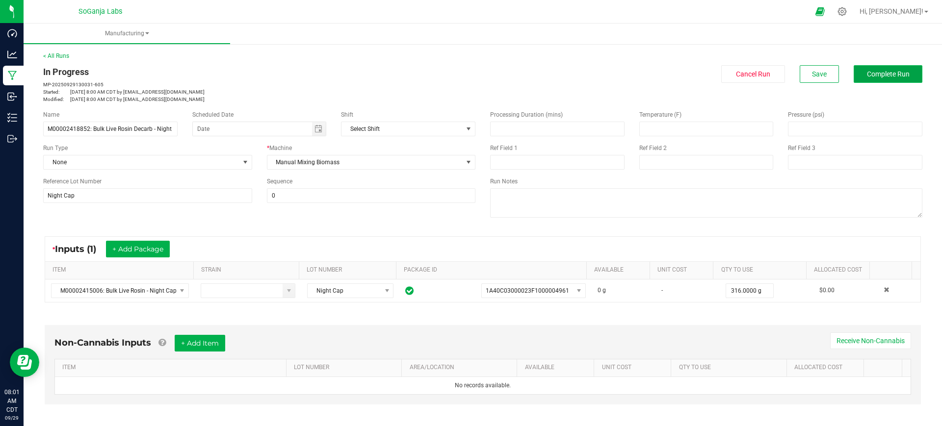
click at [895, 70] on span "Complete Run" at bounding box center [888, 74] width 43 height 8
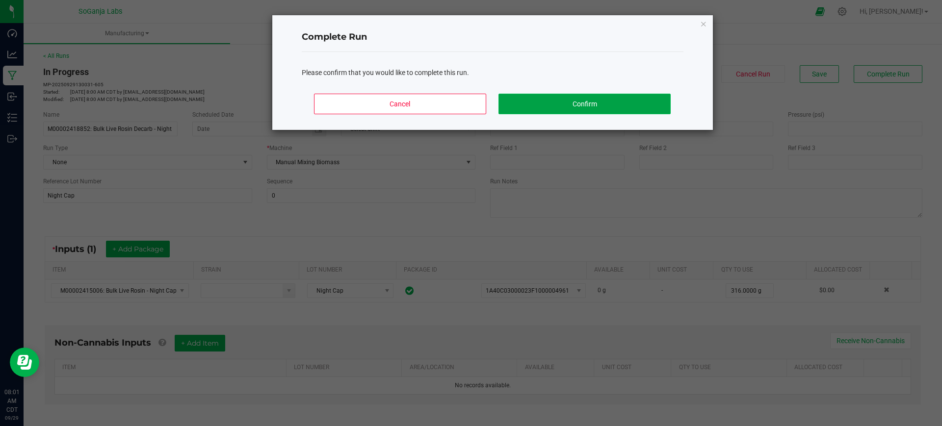
click at [608, 103] on button "Confirm" at bounding box center [585, 104] width 172 height 21
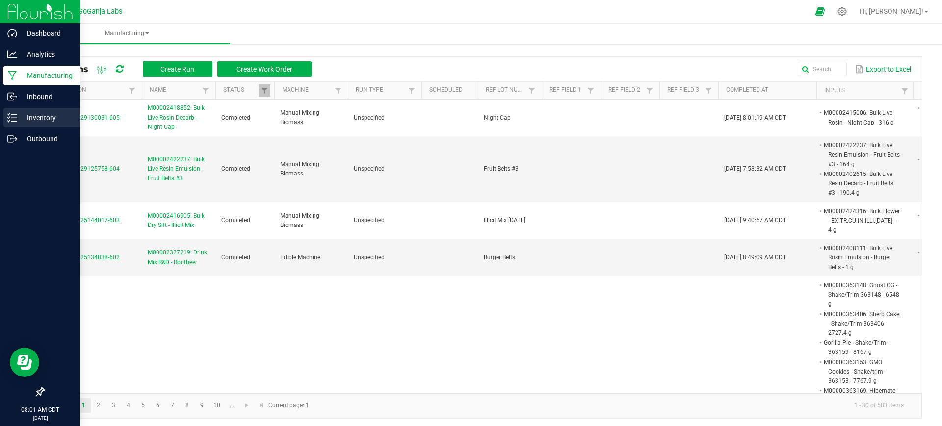
click at [36, 121] on p "Inventory" at bounding box center [46, 118] width 59 height 12
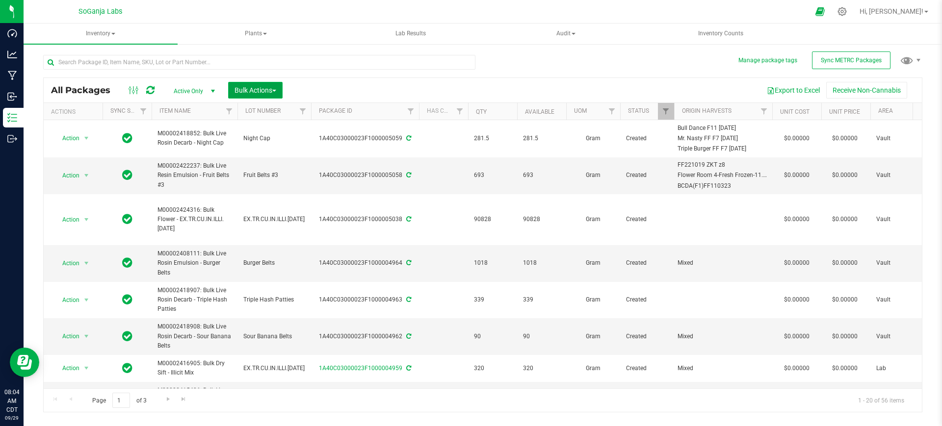
click at [268, 89] on span "Bulk Actions" at bounding box center [256, 90] width 42 height 8
click at [267, 110] on span "Add to manufacturing run" at bounding box center [271, 112] width 74 height 8
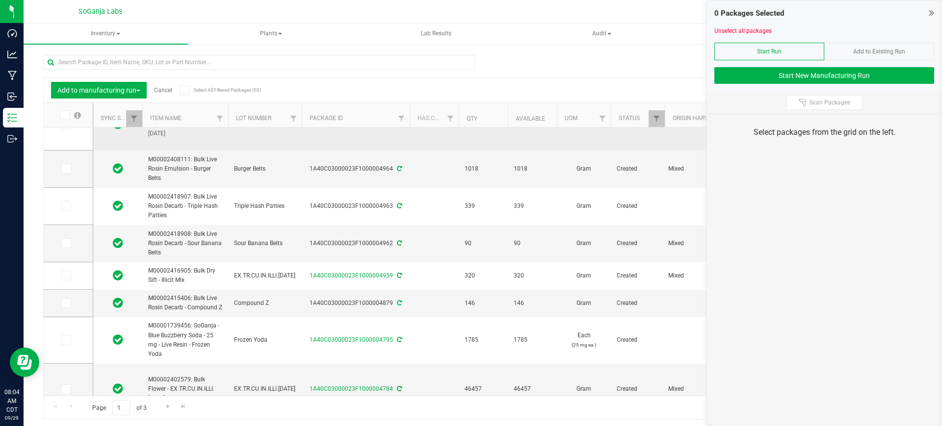
scroll to position [123, 0]
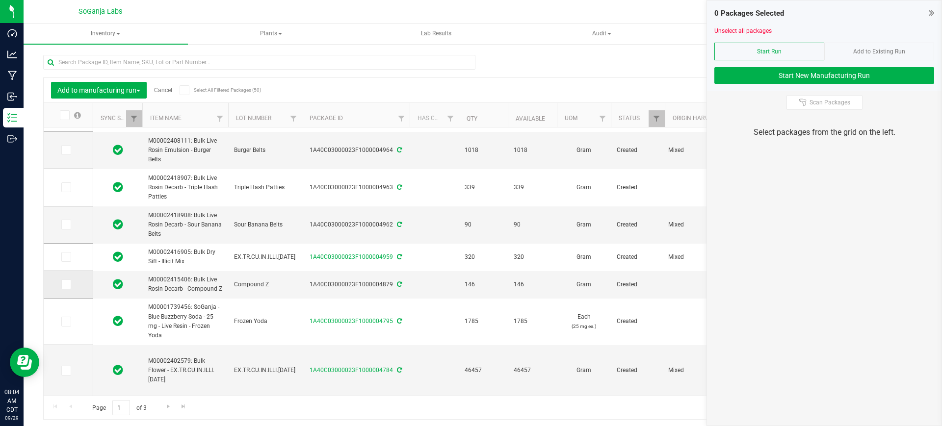
click at [69, 285] on span at bounding box center [66, 285] width 10 height 10
click at [0, 0] on input "checkbox" at bounding box center [0, 0] width 0 height 0
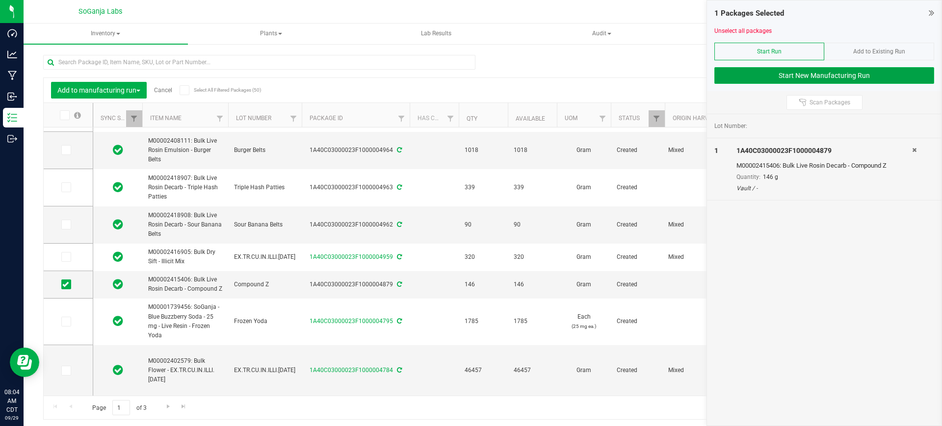
click at [758, 74] on button "Start New Manufacturing Run" at bounding box center [825, 75] width 220 height 17
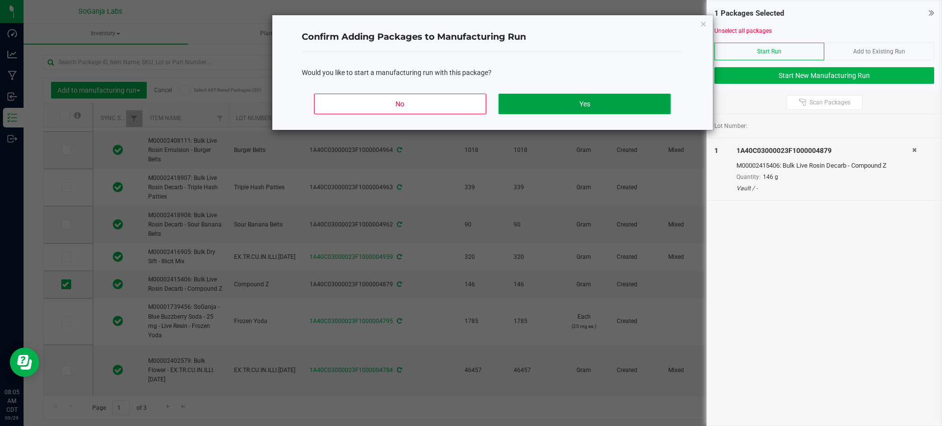
click at [630, 102] on button "Yes" at bounding box center [585, 104] width 172 height 21
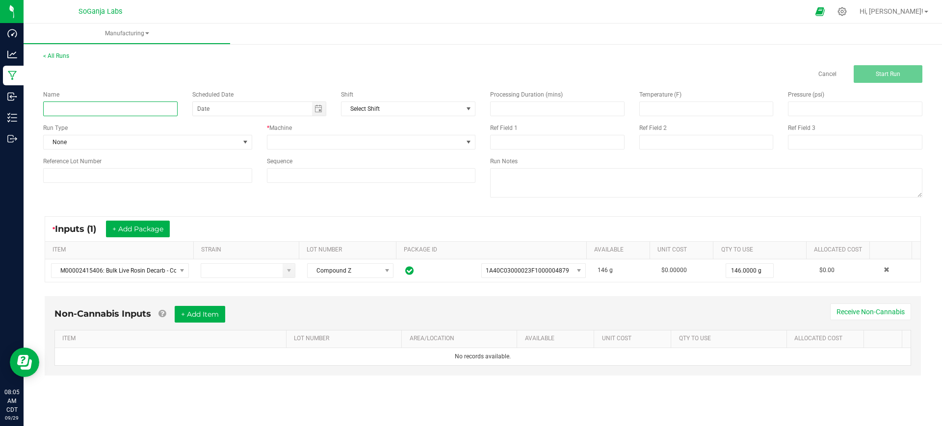
click at [152, 102] on input at bounding box center [110, 109] width 134 height 15
paste input "M00002427408: Bulk Live Rosin Emulsion - Compound Z"
type input "M00002427408: Bulk Live Rosin Emulsion - Compound Z"
click at [298, 148] on span at bounding box center [365, 142] width 196 height 14
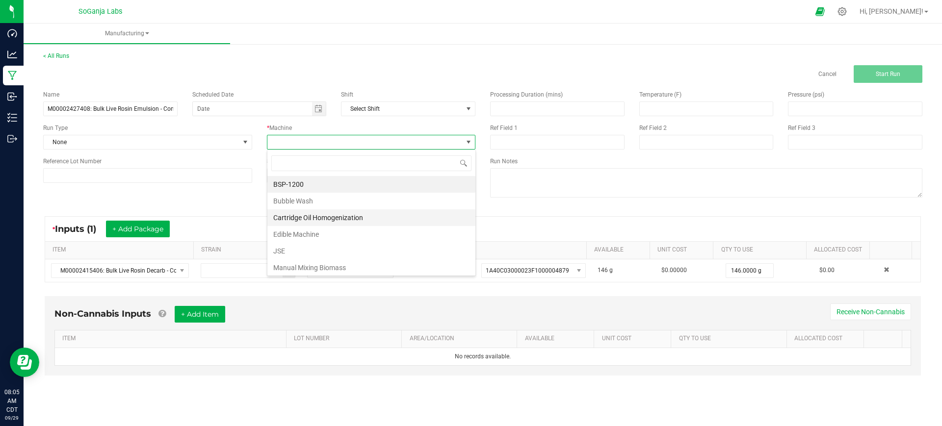
scroll to position [15, 209]
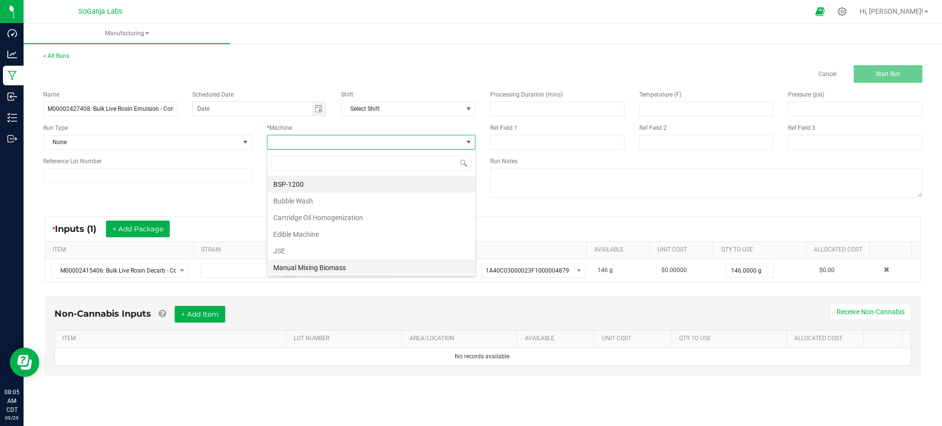
click at [297, 268] on li "Manual Mixing Biomass" at bounding box center [371, 268] width 208 height 17
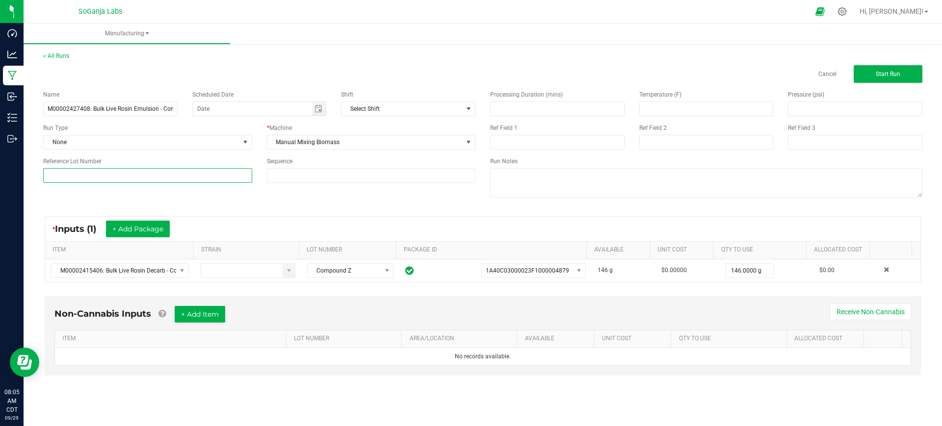
click at [202, 173] on input at bounding box center [147, 175] width 209 height 15
type input "Compound Z"
click at [866, 71] on button "Start Run" at bounding box center [888, 74] width 69 height 18
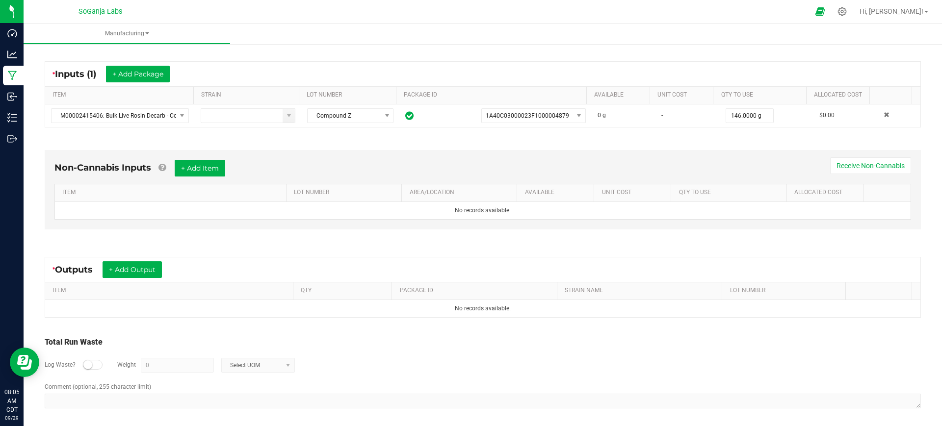
scroll to position [179, 0]
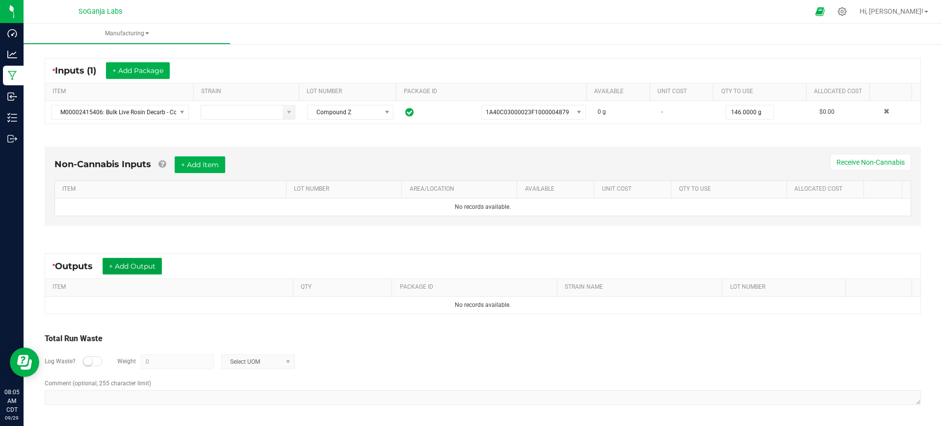
click at [149, 269] on button "+ Add Output" at bounding box center [132, 266] width 59 height 17
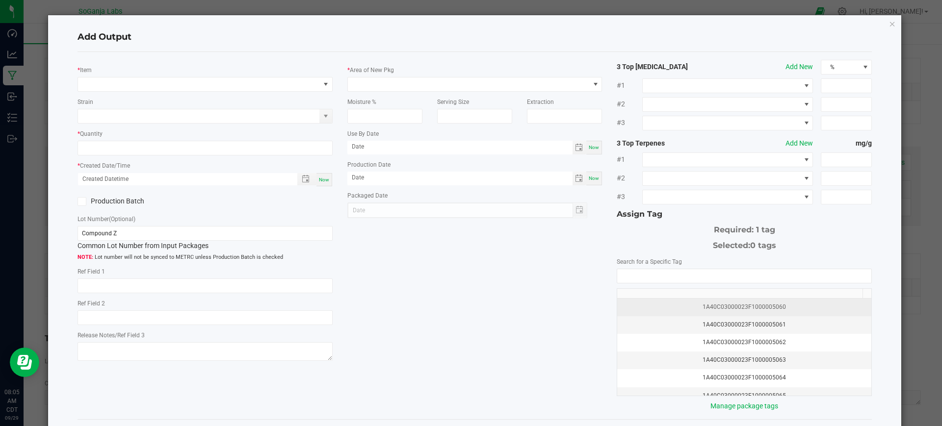
click at [680, 312] on td "1A40C03000023F1000005060" at bounding box center [744, 308] width 254 height 18
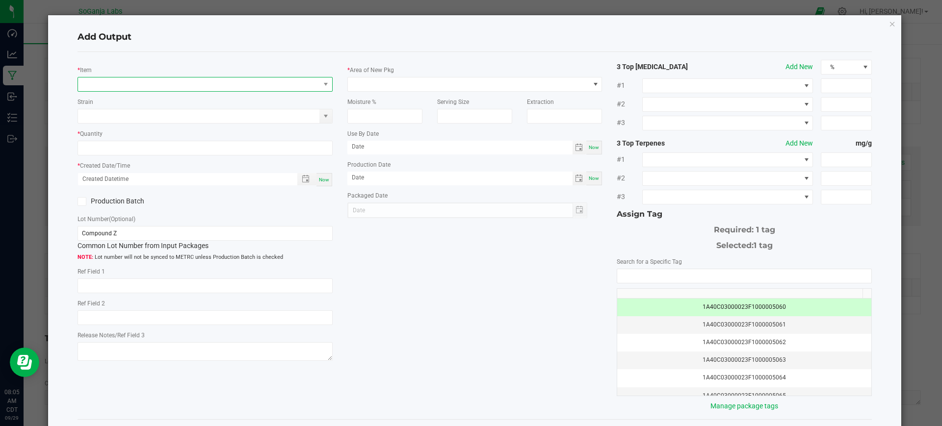
click at [286, 82] on span "NO DATA FOUND" at bounding box center [199, 85] width 242 height 14
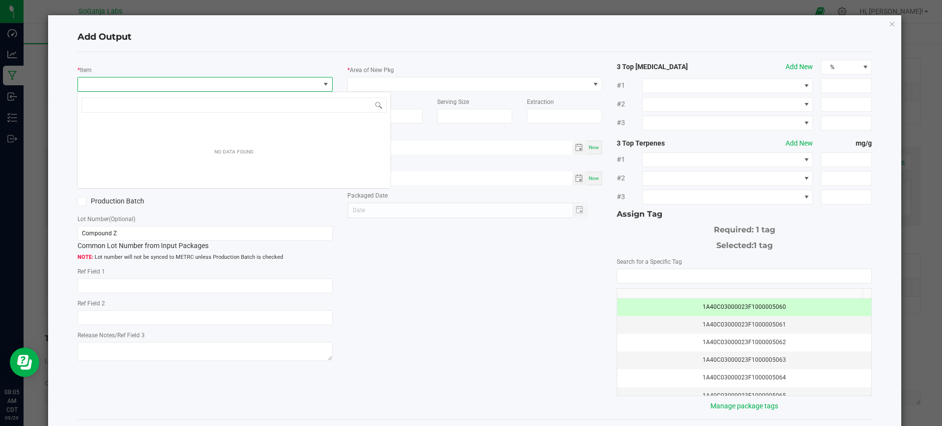
scroll to position [15, 252]
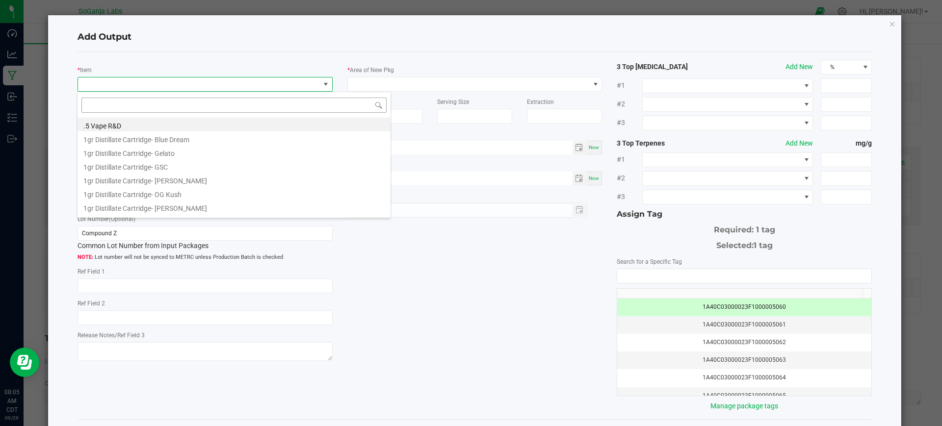
type input "M00002427408: Bulk Live Rosin Emulsion - Compound Z"
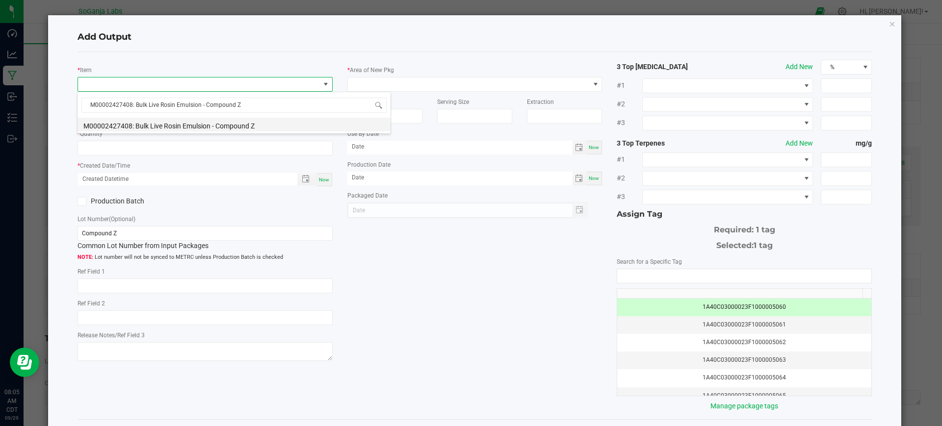
click at [241, 123] on li "M00002427408: Bulk Live Rosin Emulsion - Compound Z" at bounding box center [234, 125] width 313 height 14
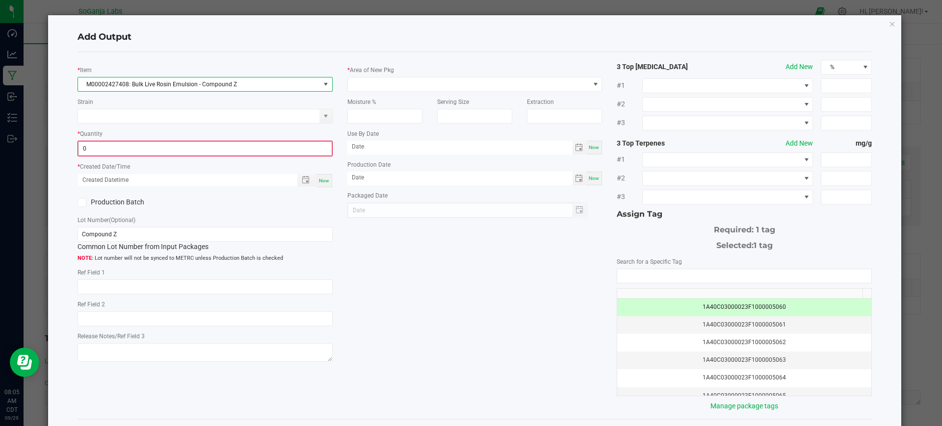
click at [234, 149] on input "0" at bounding box center [205, 149] width 253 height 14
type input "591.7000 g"
click at [321, 180] on span "Now" at bounding box center [324, 179] width 10 height 5
type input "[DATE] 8:05 AM"
type input "[DATE]"
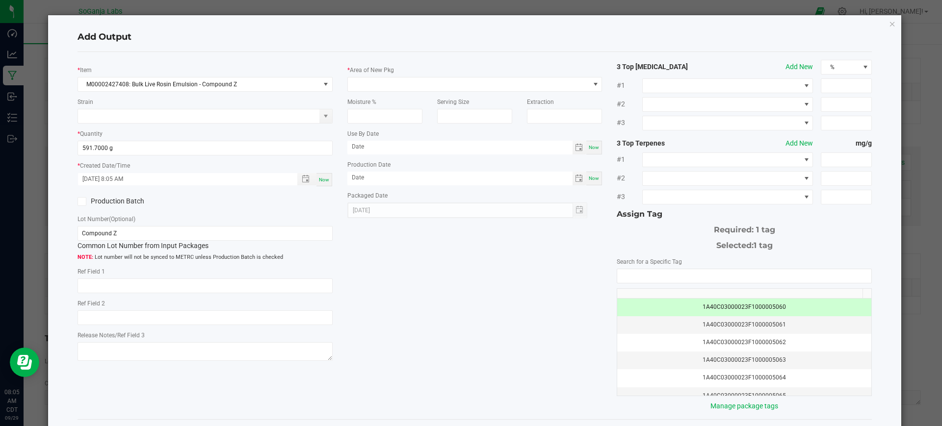
click at [370, 76] on div "* Area of New Pkg" at bounding box center [474, 78] width 255 height 27
click at [372, 83] on span at bounding box center [469, 85] width 242 height 14
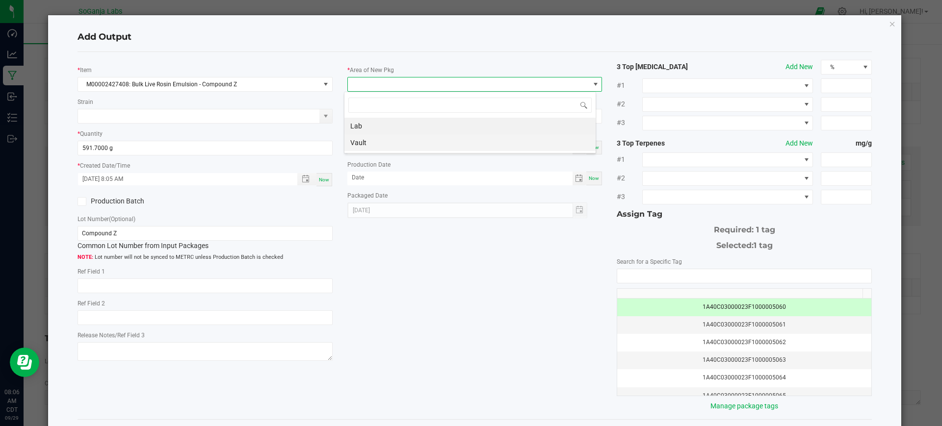
click at [366, 141] on li "Vault" at bounding box center [470, 142] width 251 height 17
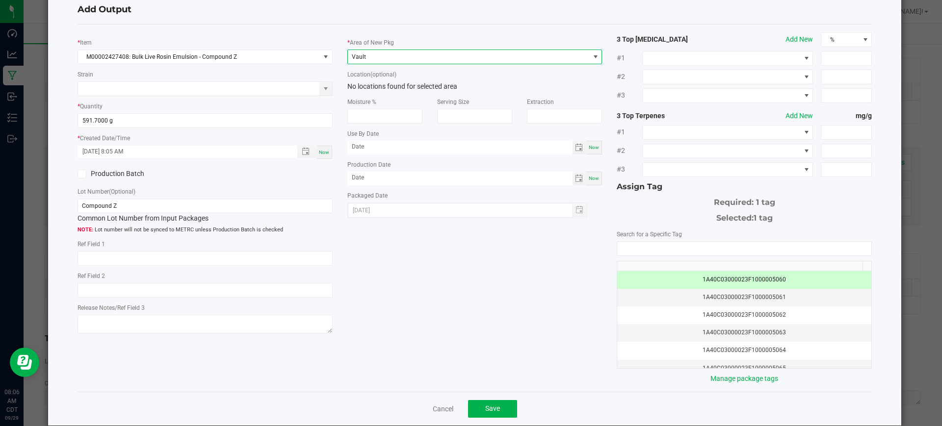
scroll to position [42, 0]
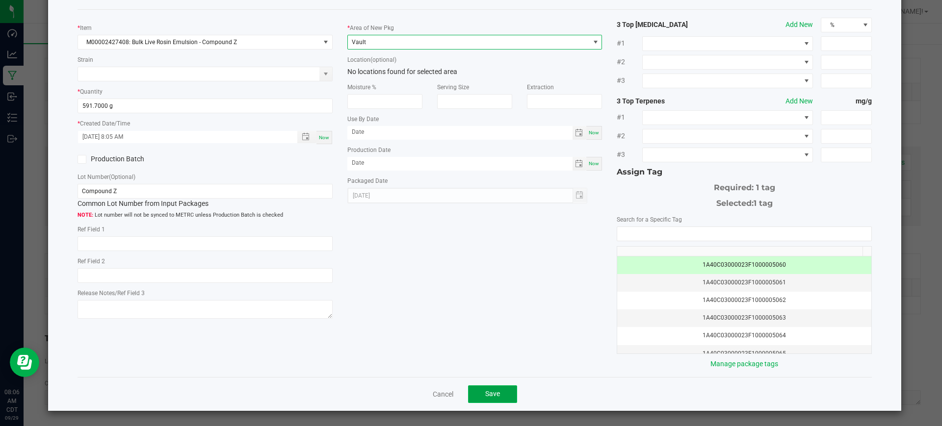
click at [492, 395] on span "Save" at bounding box center [492, 394] width 15 height 8
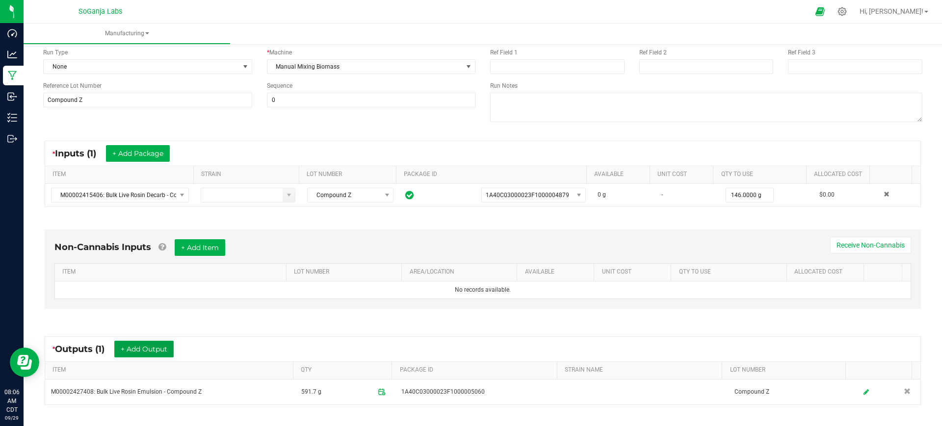
scroll to position [0, 0]
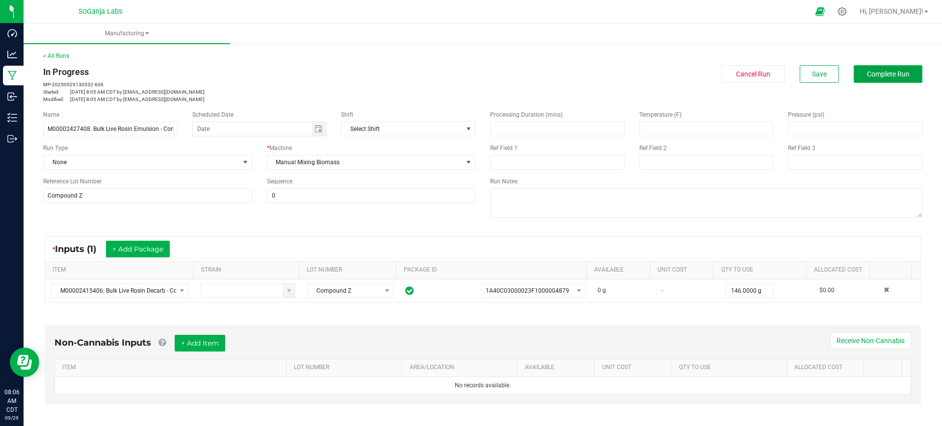
click at [867, 71] on span "Complete Run" at bounding box center [888, 74] width 43 height 8
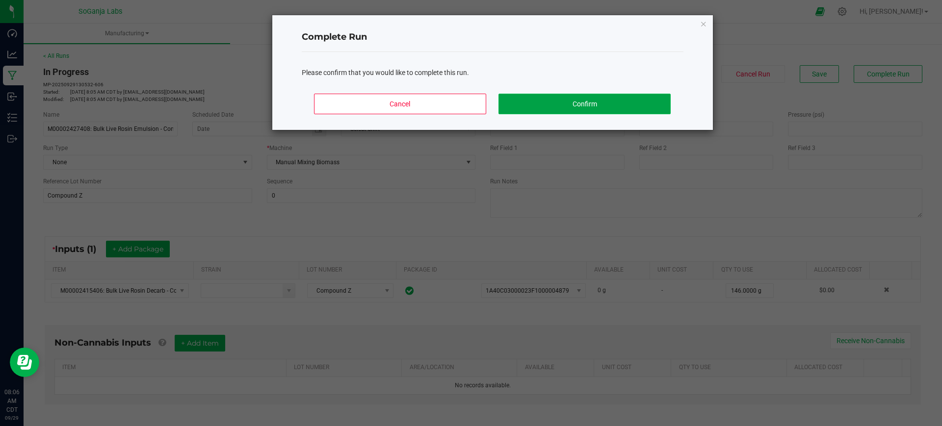
click at [582, 106] on button "Confirm" at bounding box center [585, 104] width 172 height 21
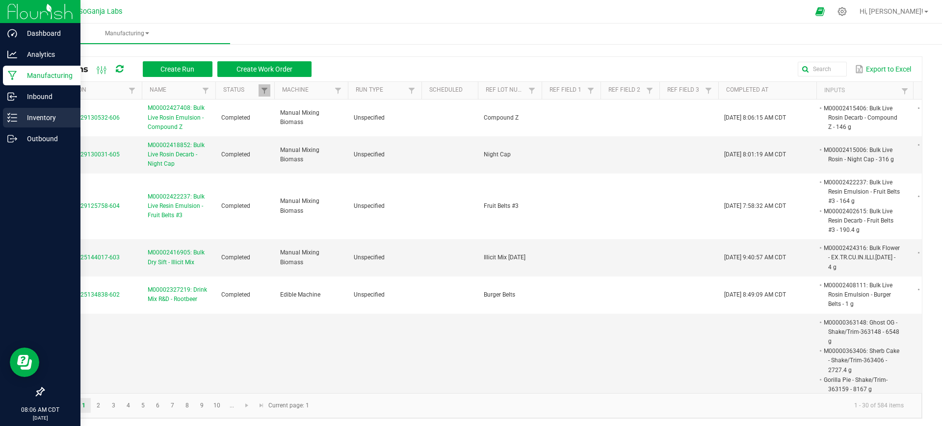
click at [44, 120] on p "Inventory" at bounding box center [46, 118] width 59 height 12
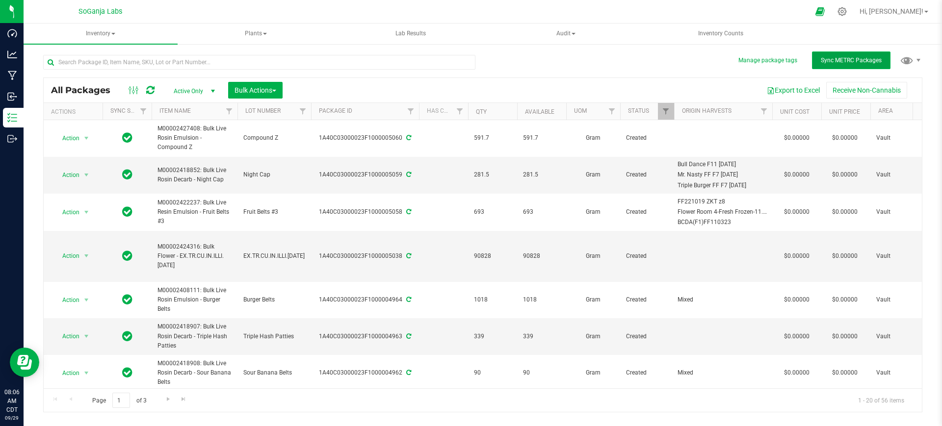
click at [856, 62] on span "Sync METRC Packages" at bounding box center [851, 60] width 61 height 7
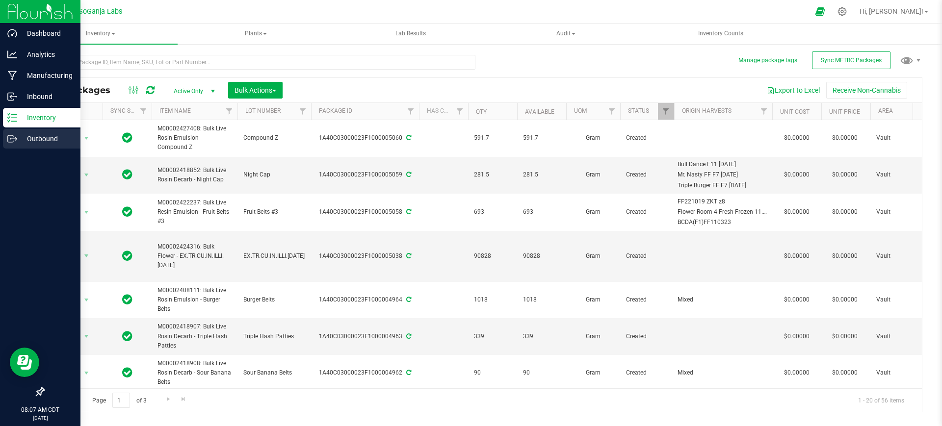
click at [38, 138] on p "Outbound" at bounding box center [46, 139] width 59 height 12
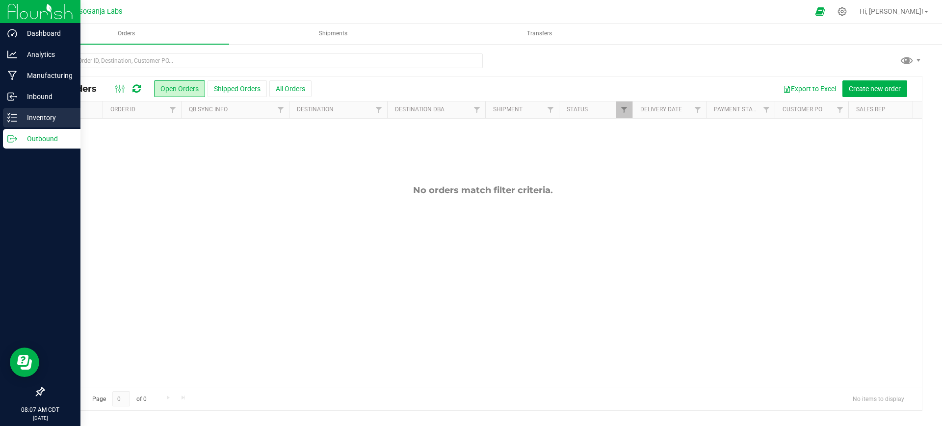
click at [19, 118] on p "Inventory" at bounding box center [46, 118] width 59 height 12
